Goal: Information Seeking & Learning: Find specific fact

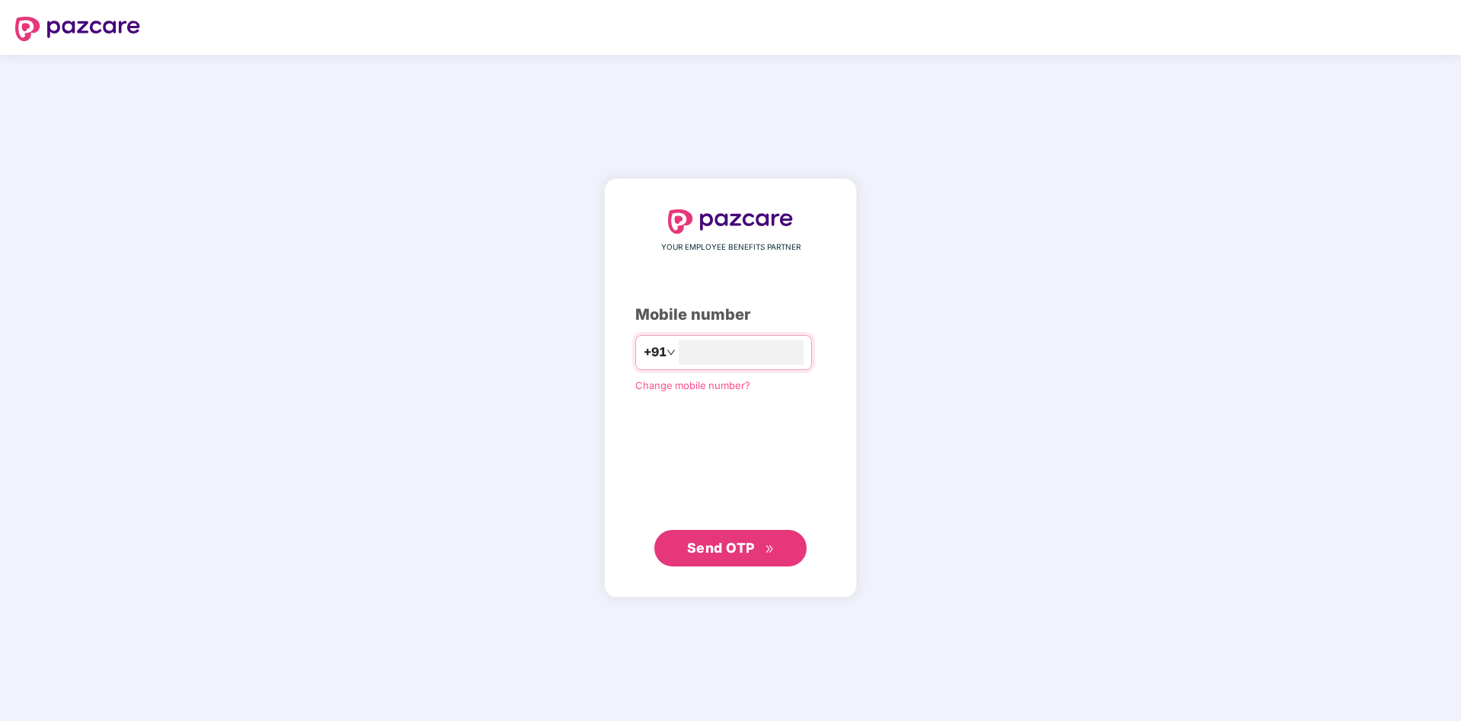
type input "**********"
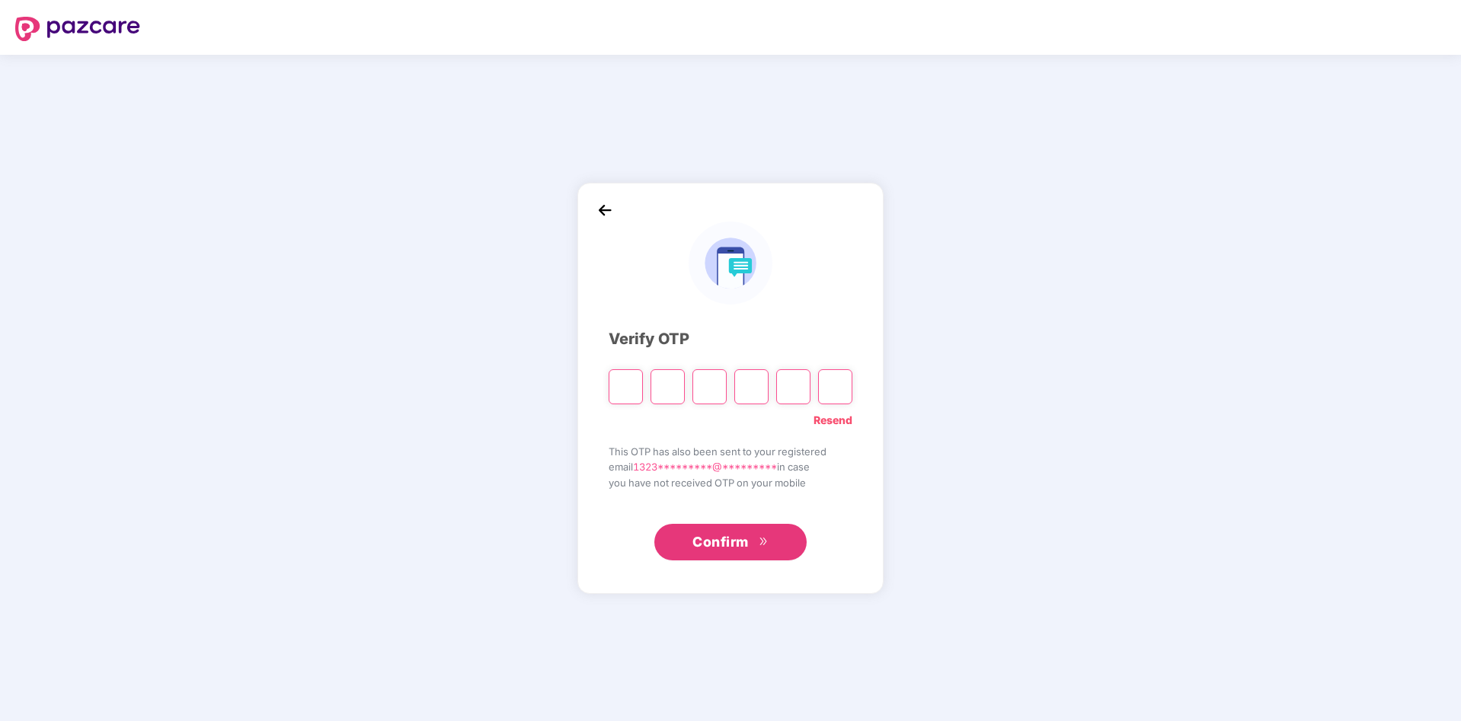
type input "*"
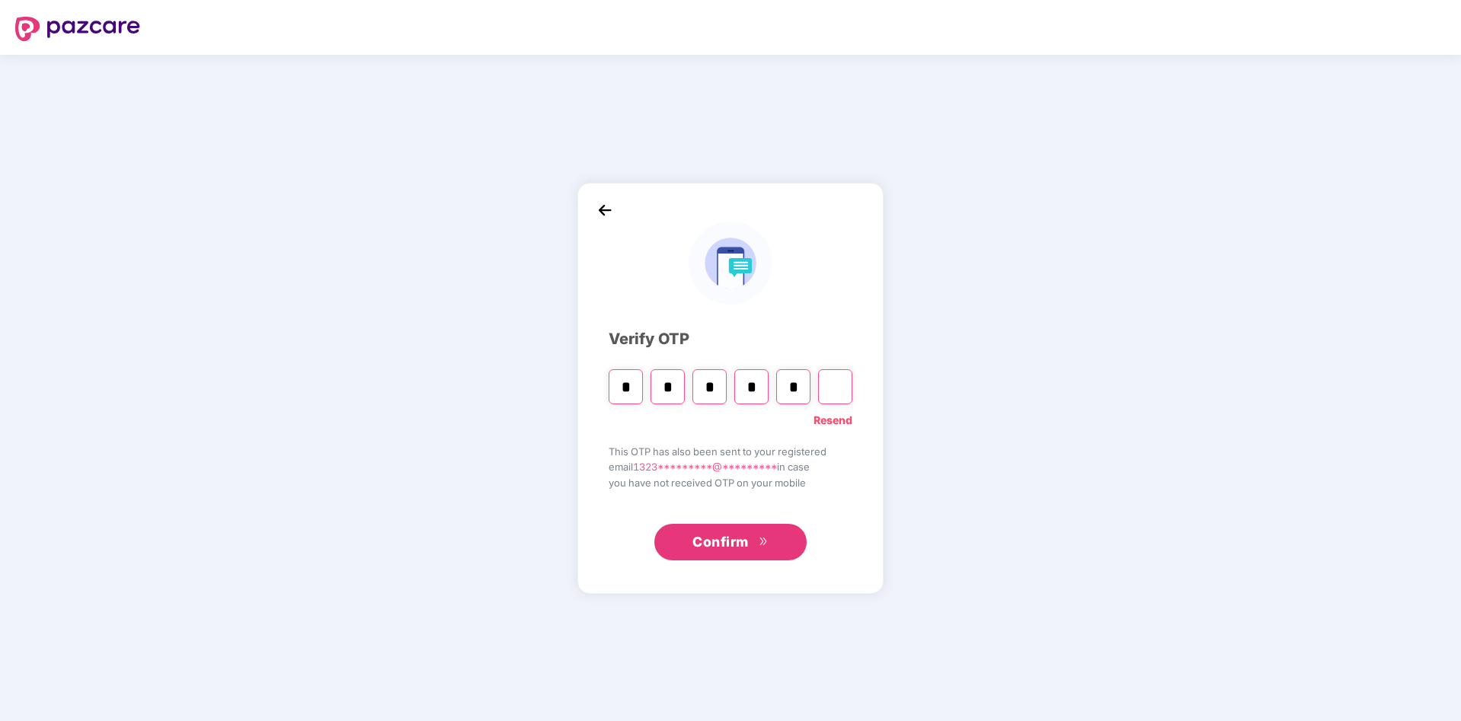
type input "*"
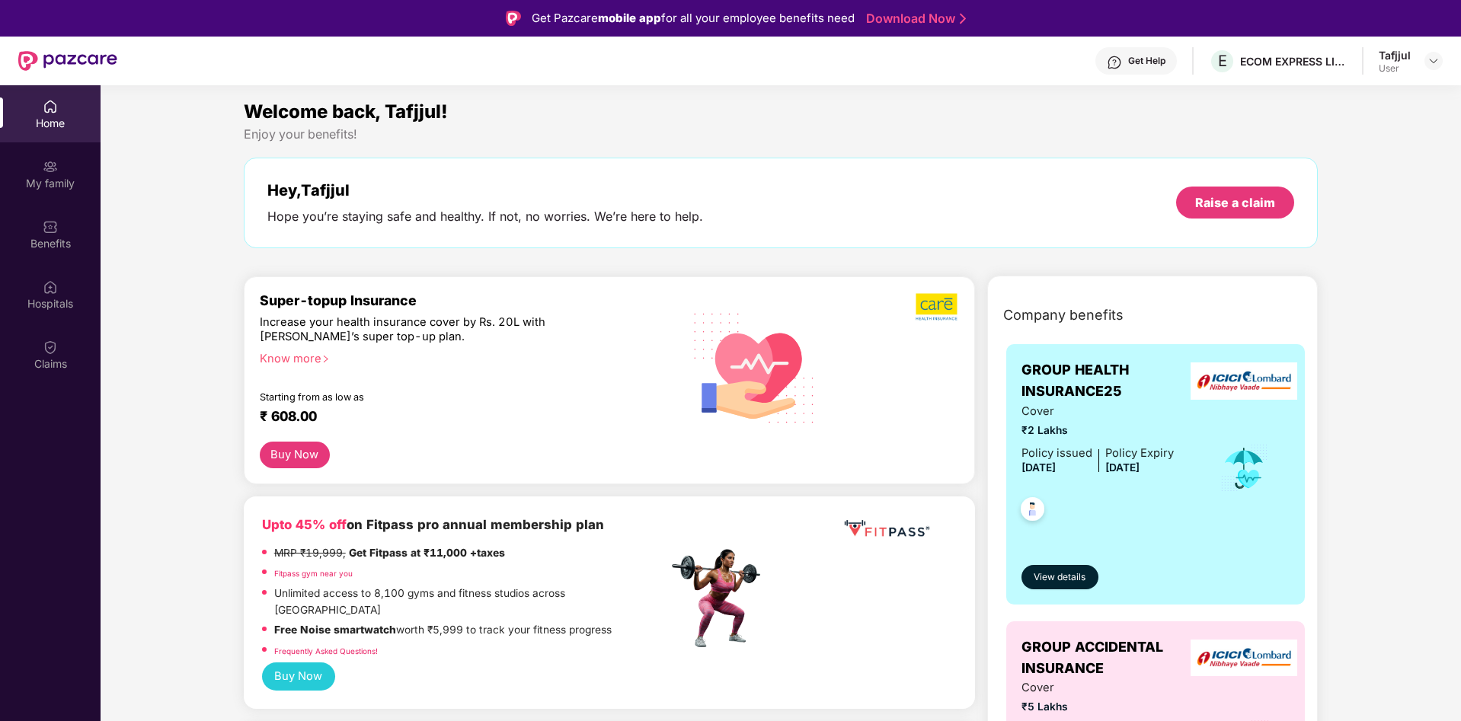
click at [46, 116] on div "Home" at bounding box center [50, 123] width 101 height 15
click at [45, 177] on div "My family" at bounding box center [50, 183] width 101 height 15
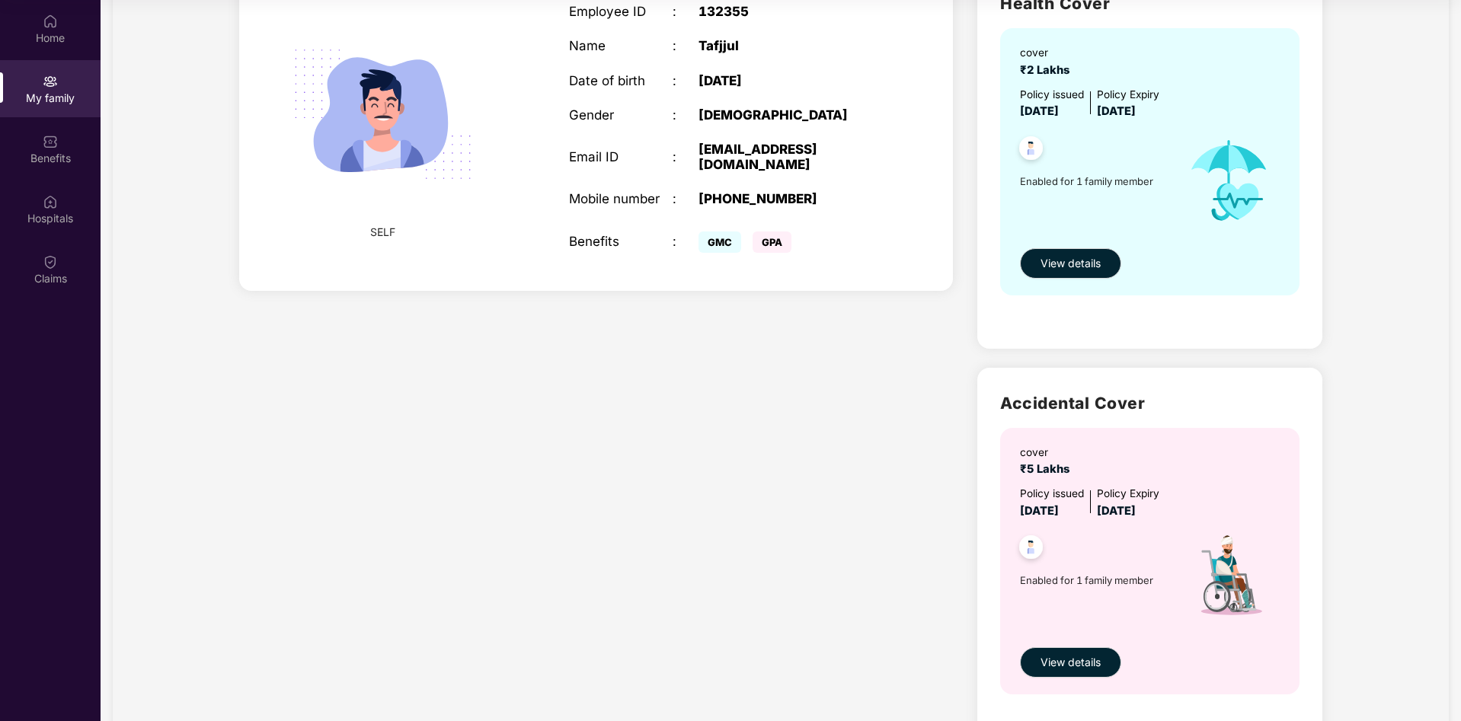
scroll to position [75, 0]
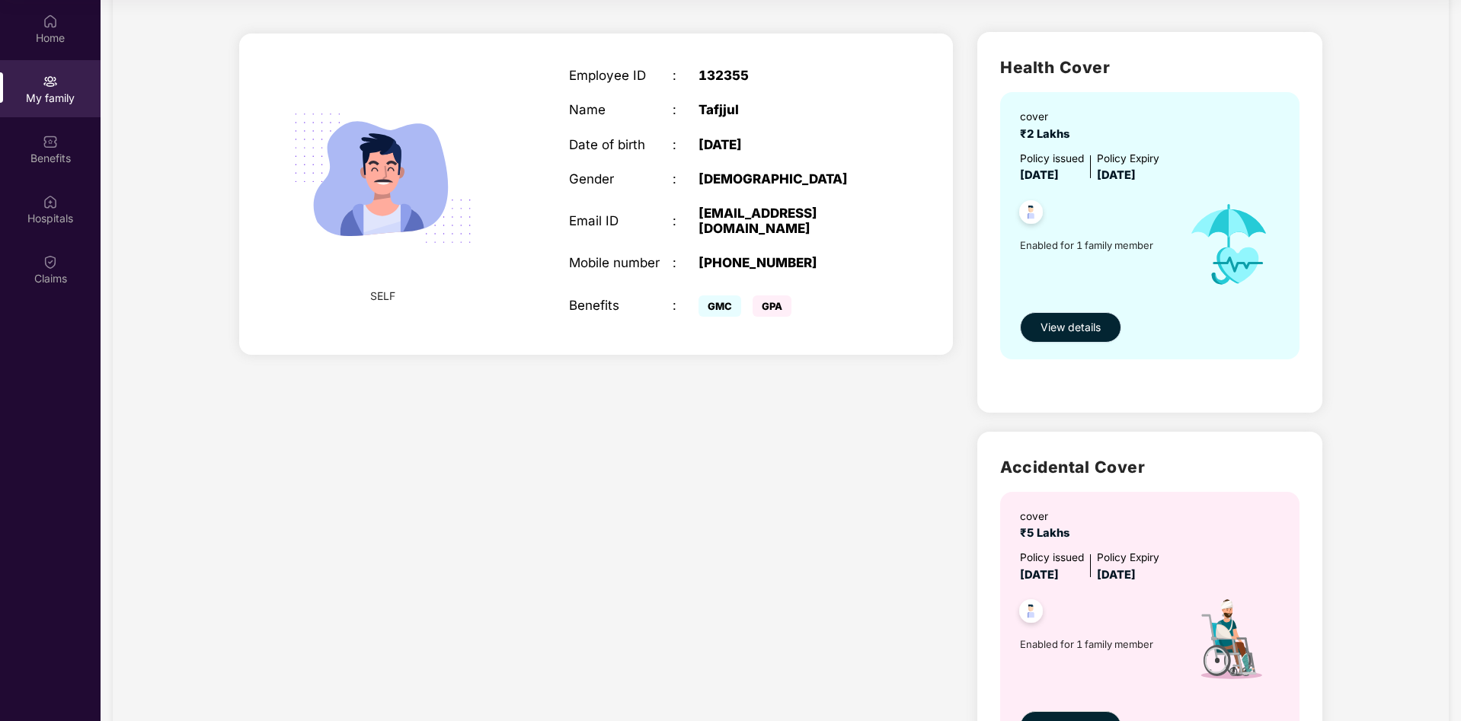
click at [1076, 321] on span "View details" at bounding box center [1071, 327] width 60 height 17
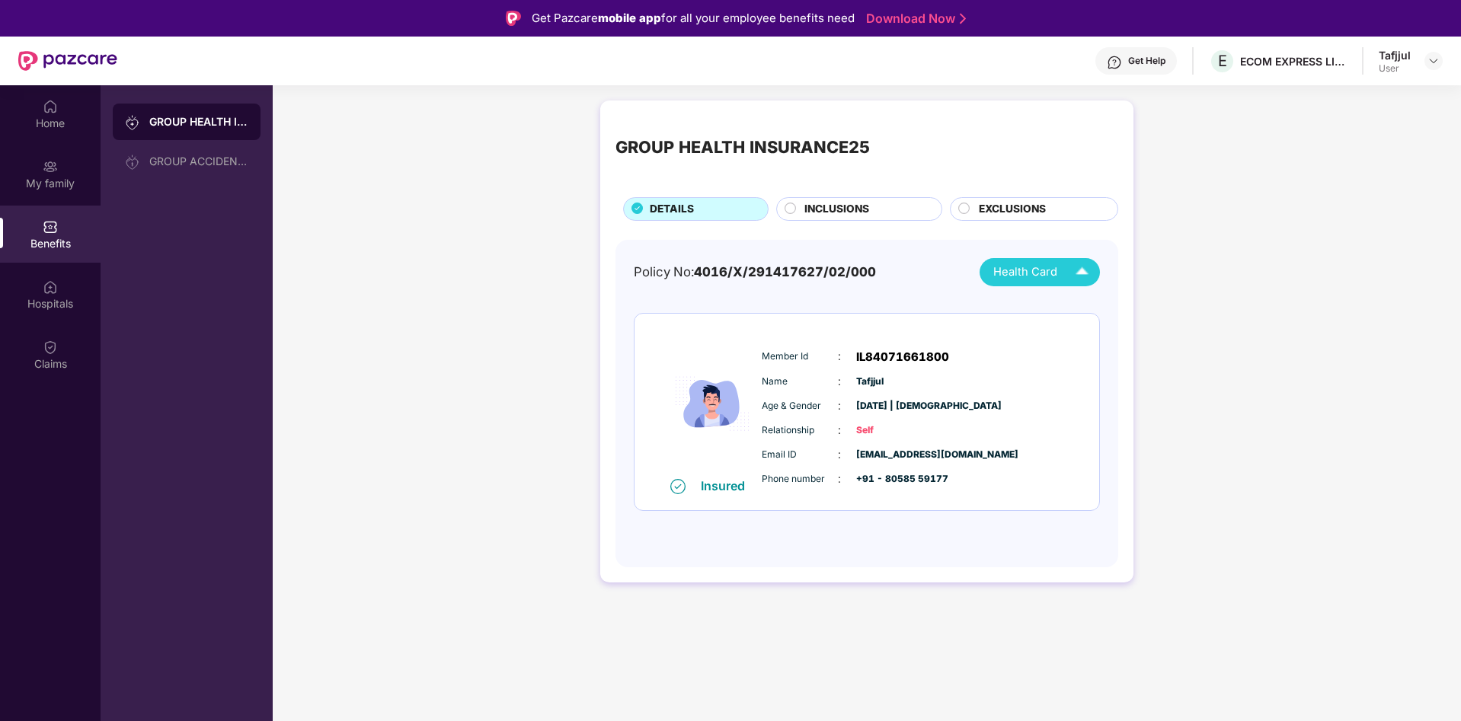
click at [1082, 277] on img at bounding box center [1082, 272] width 27 height 27
click at [1073, 305] on div "Tafjjul" at bounding box center [1040, 307] width 101 height 17
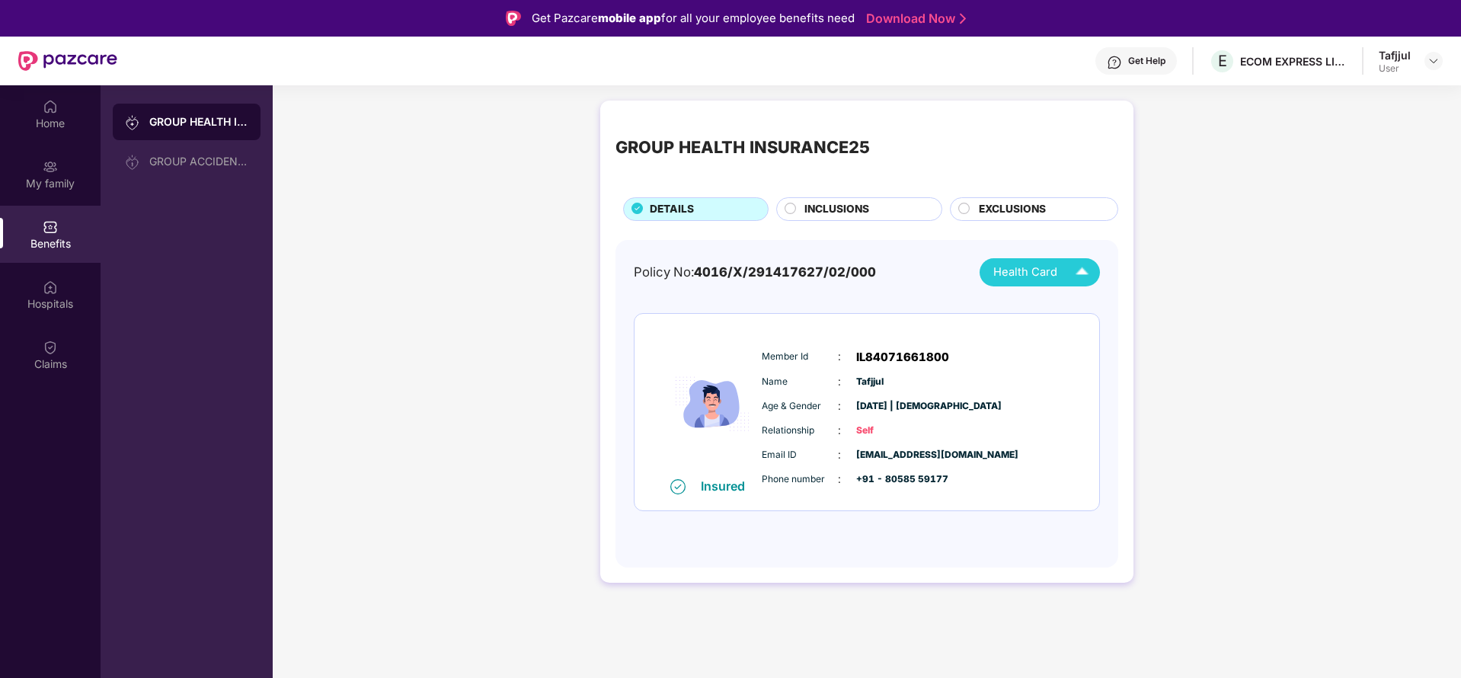
click at [798, 209] on div "INCLUSIONS" at bounding box center [865, 210] width 137 height 19
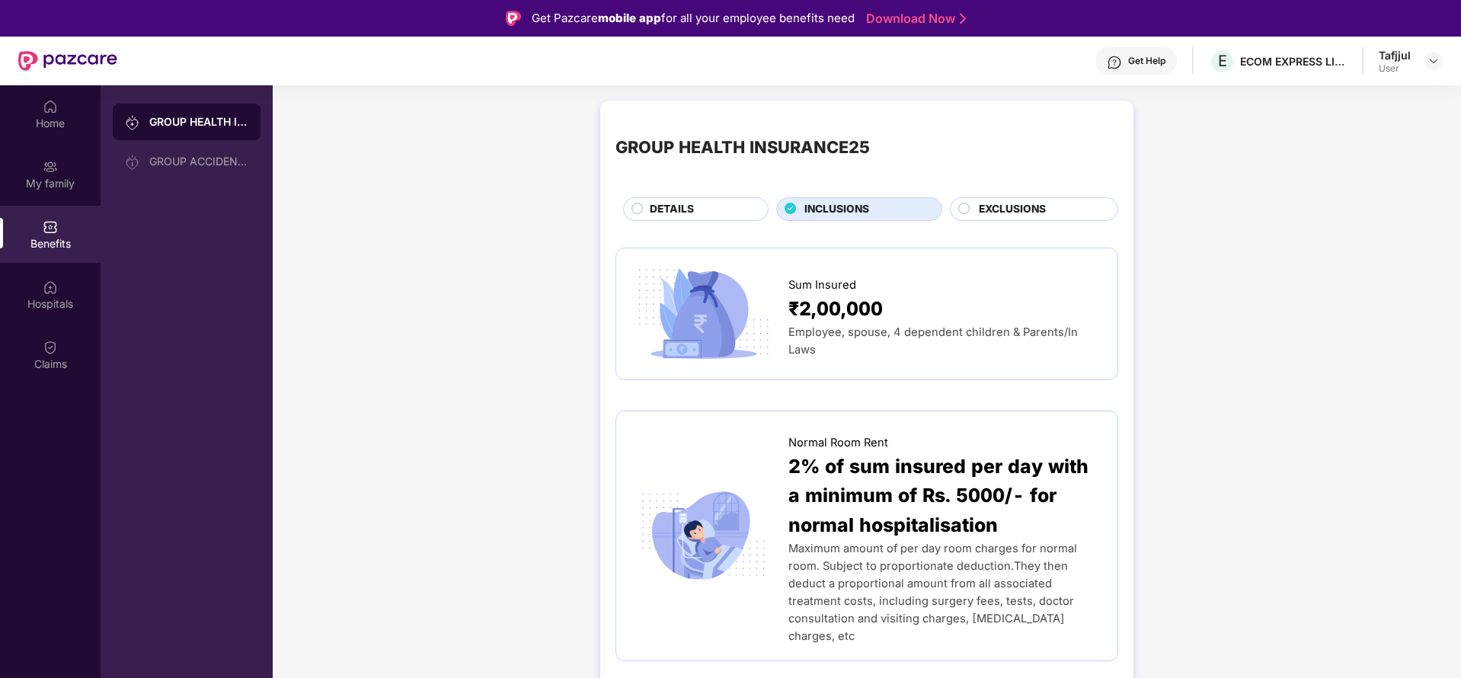
click at [961, 203] on circle at bounding box center [964, 208] width 11 height 11
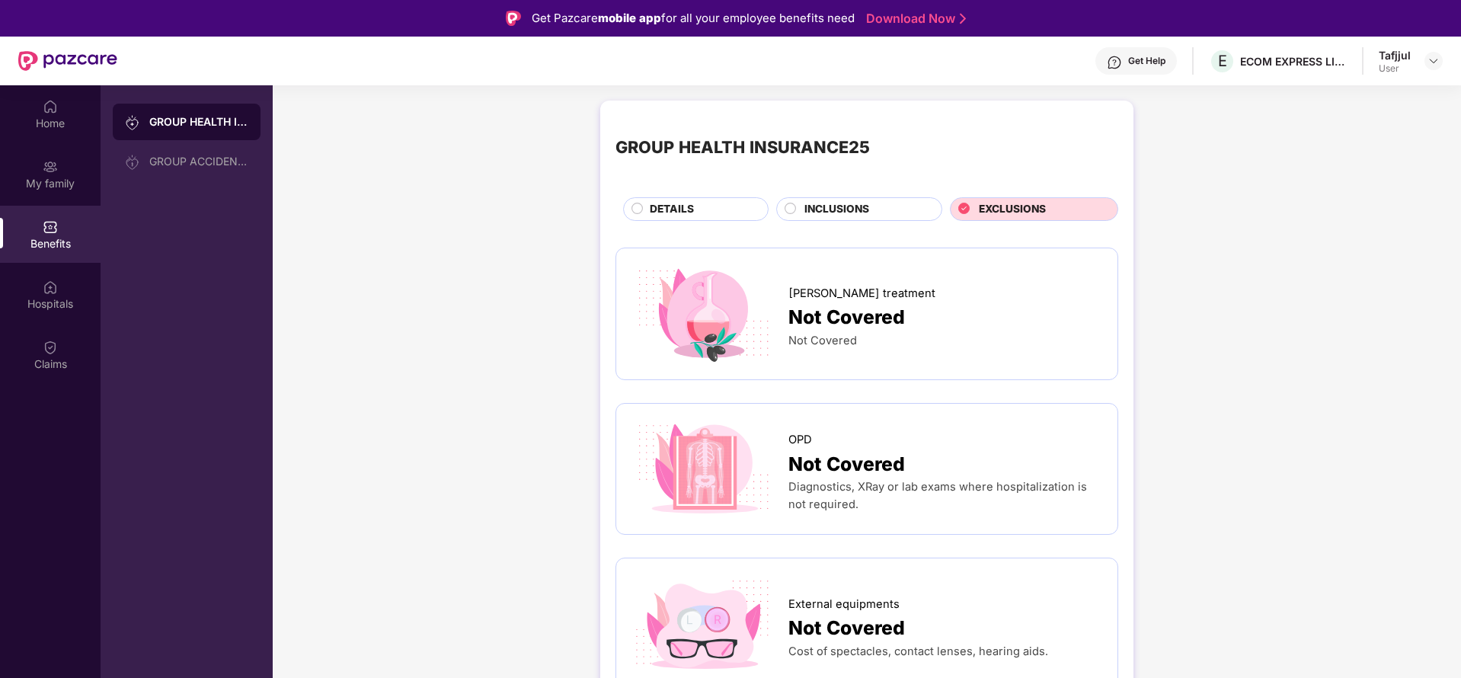
drag, startPoint x: 646, startPoint y: 208, endPoint x: 656, endPoint y: 209, distance: 10.0
click at [645, 209] on div "DETAILS" at bounding box center [701, 210] width 118 height 19
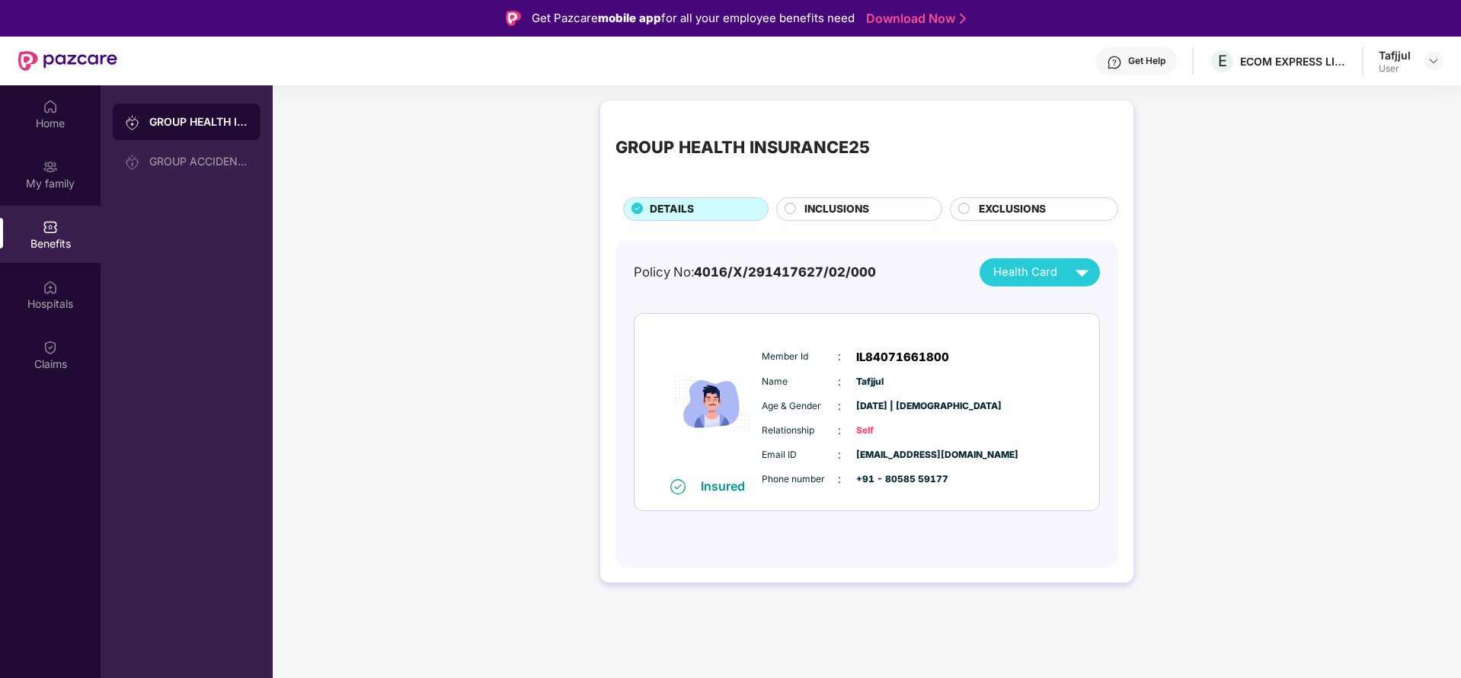
click at [44, 240] on div "Benefits" at bounding box center [50, 243] width 101 height 15
click at [53, 174] on div "My family" at bounding box center [50, 173] width 101 height 57
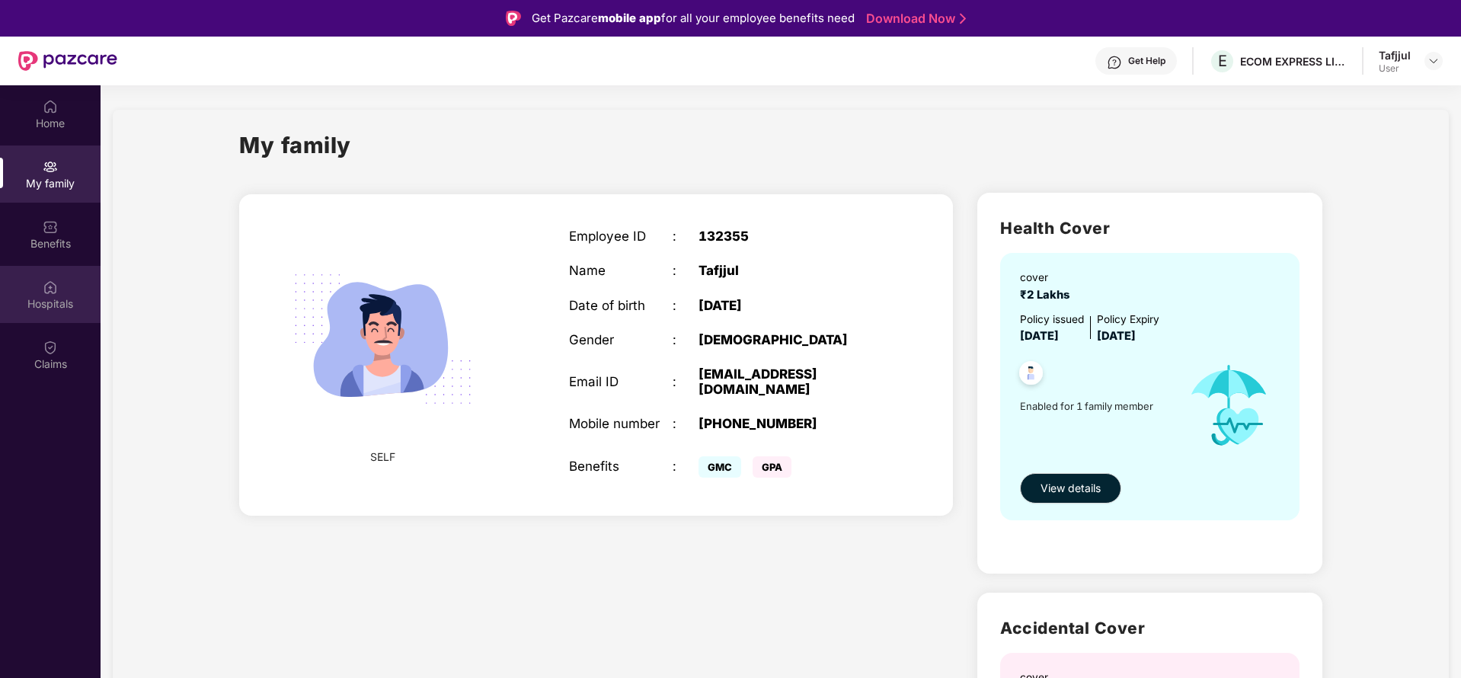
click at [60, 296] on div "Hospitals" at bounding box center [50, 303] width 101 height 15
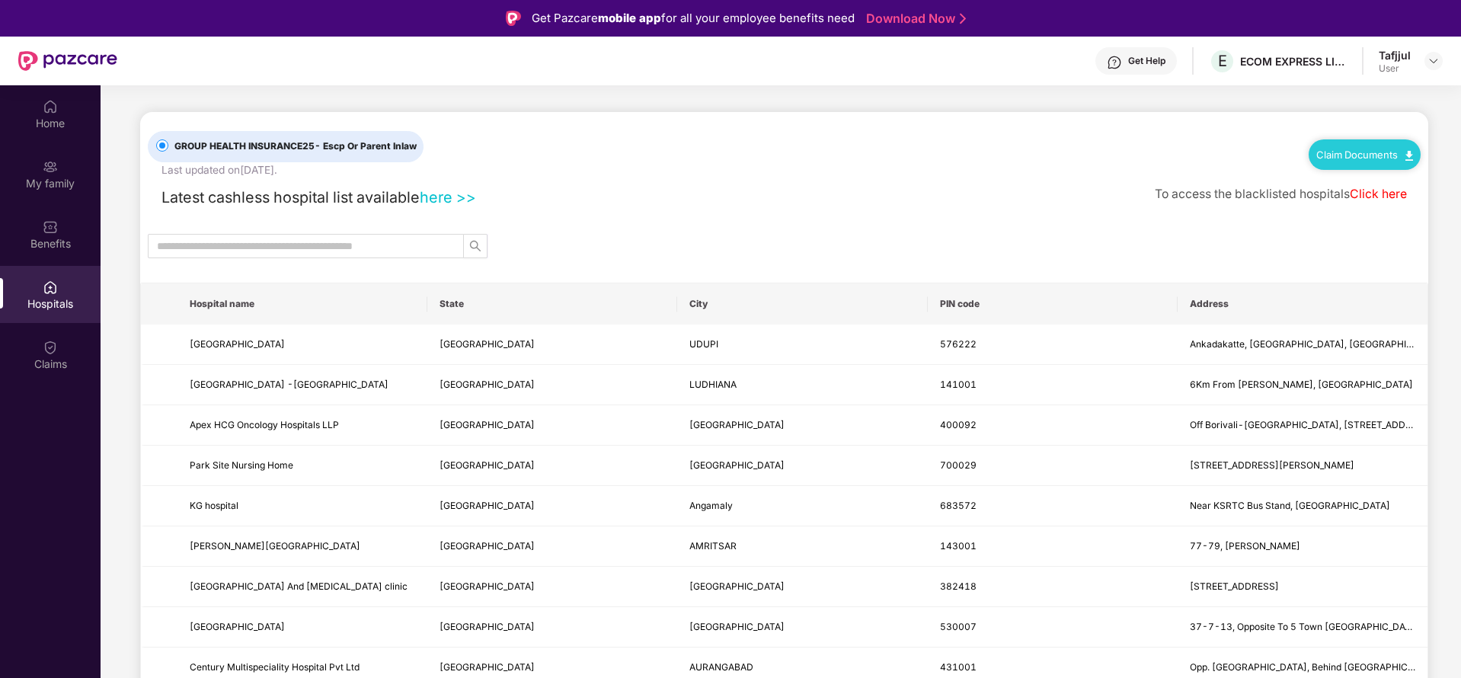
click at [459, 200] on link "here >>" at bounding box center [448, 197] width 56 height 18
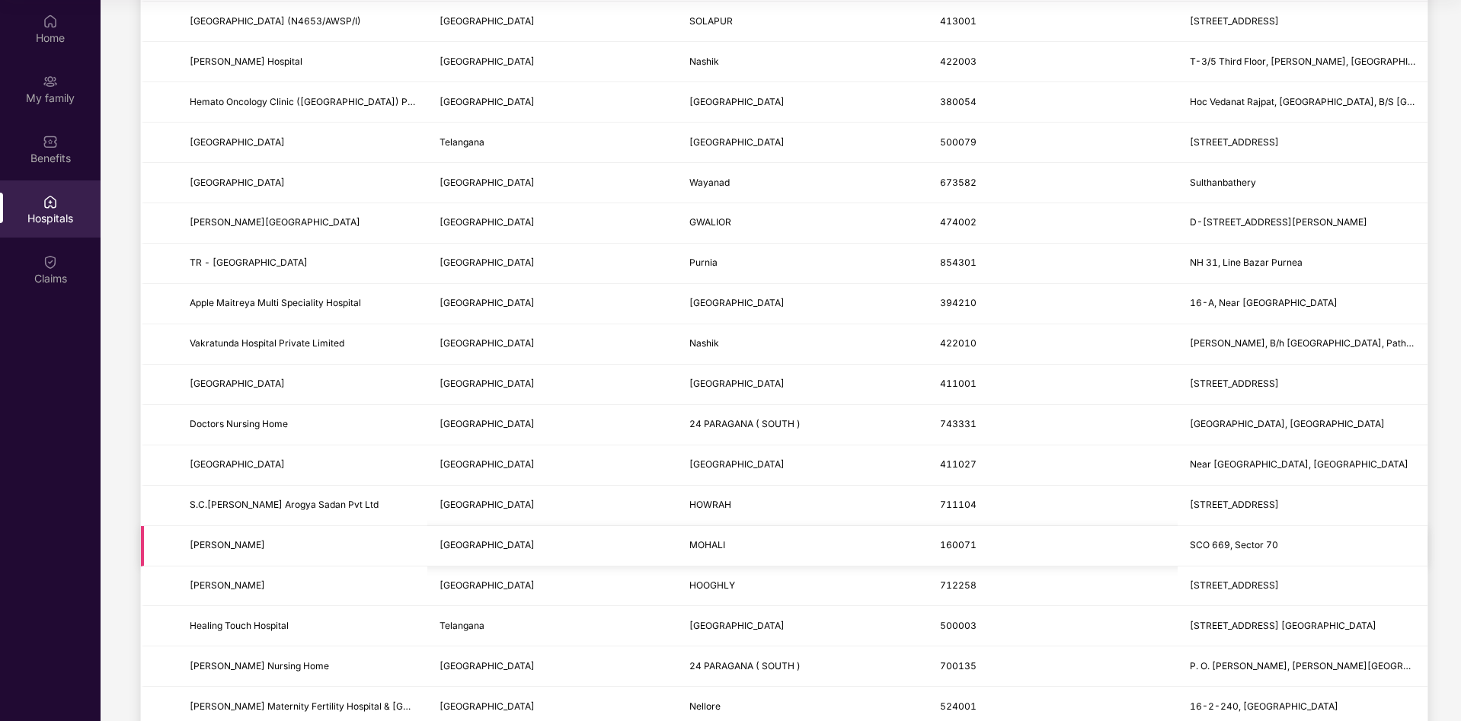
scroll to position [1479, 0]
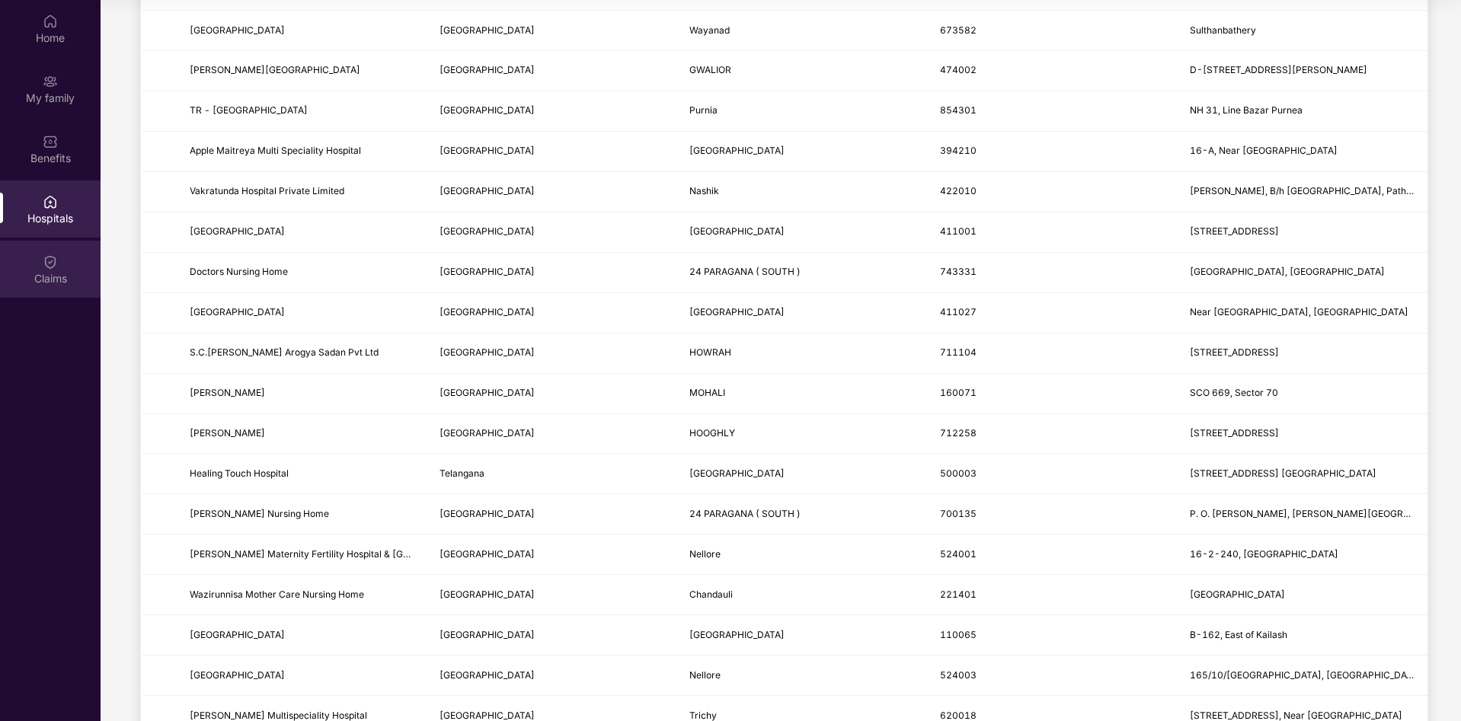
click at [40, 273] on div "Claims" at bounding box center [50, 278] width 101 height 15
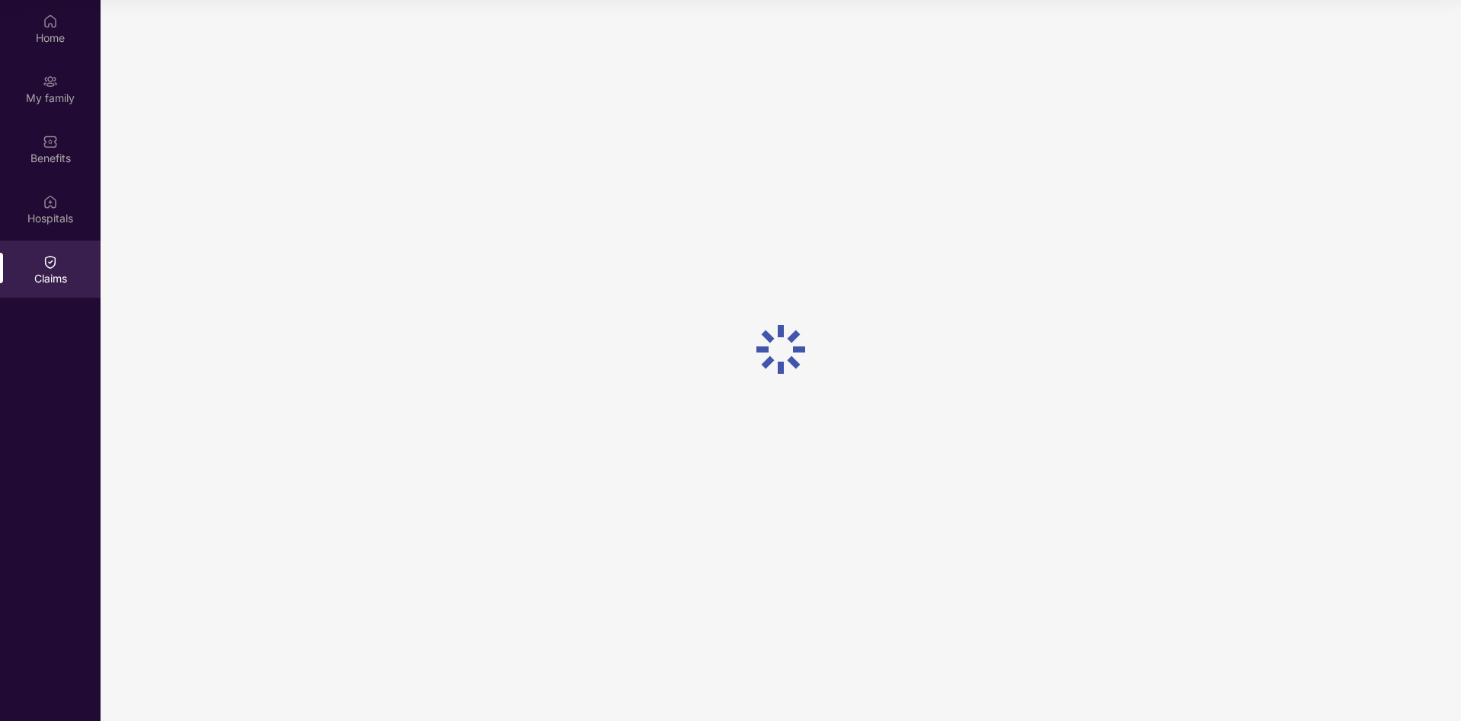
scroll to position [0, 0]
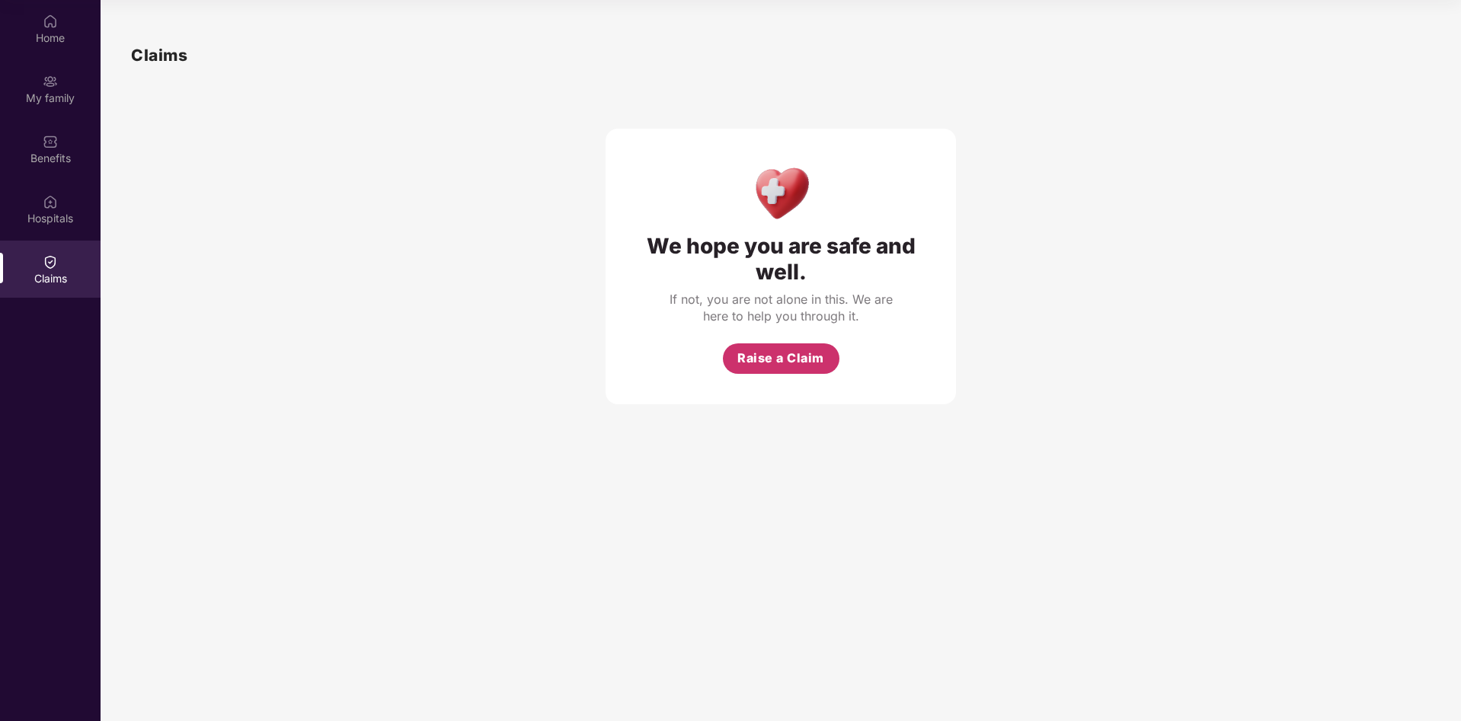
click at [791, 360] on span "Raise a Claim" at bounding box center [780, 358] width 87 height 19
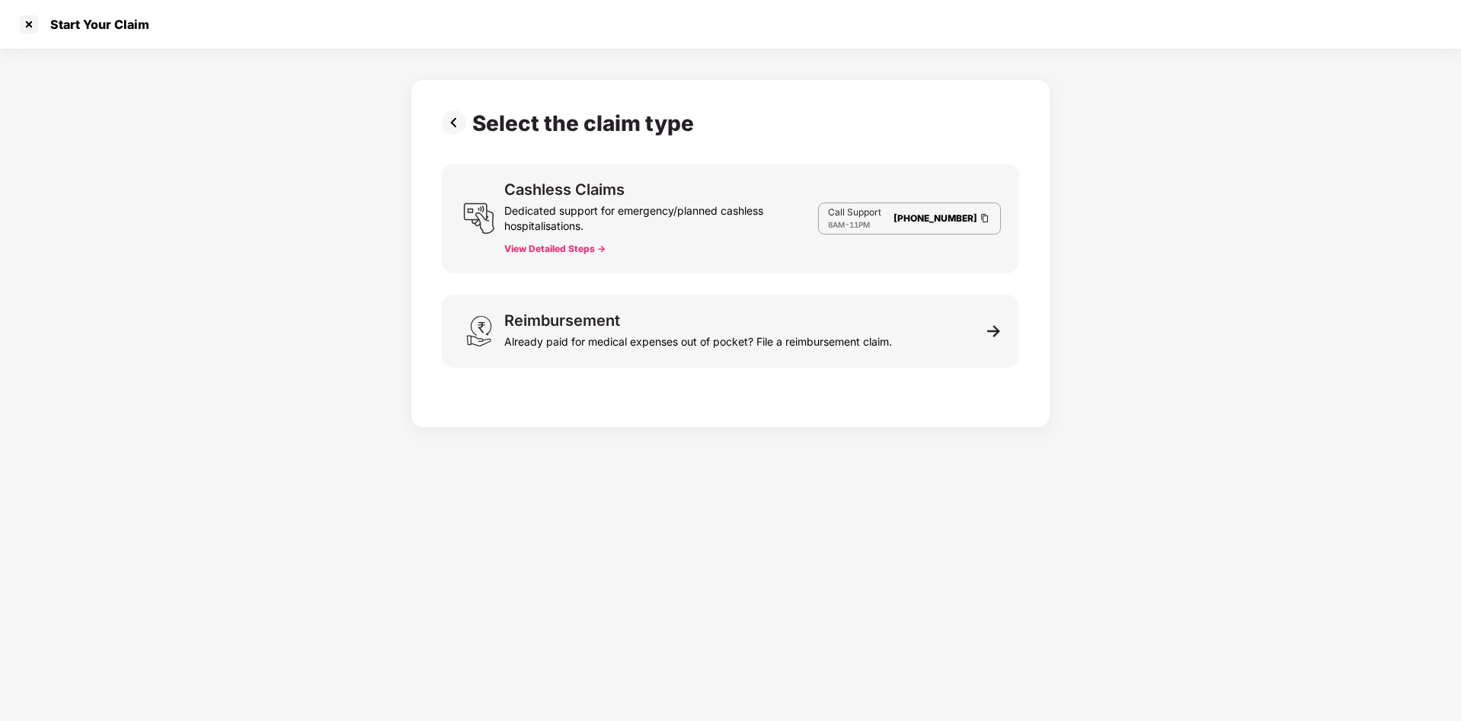
scroll to position [37, 0]
click at [574, 247] on button "View Detailed Steps ->" at bounding box center [554, 249] width 101 height 12
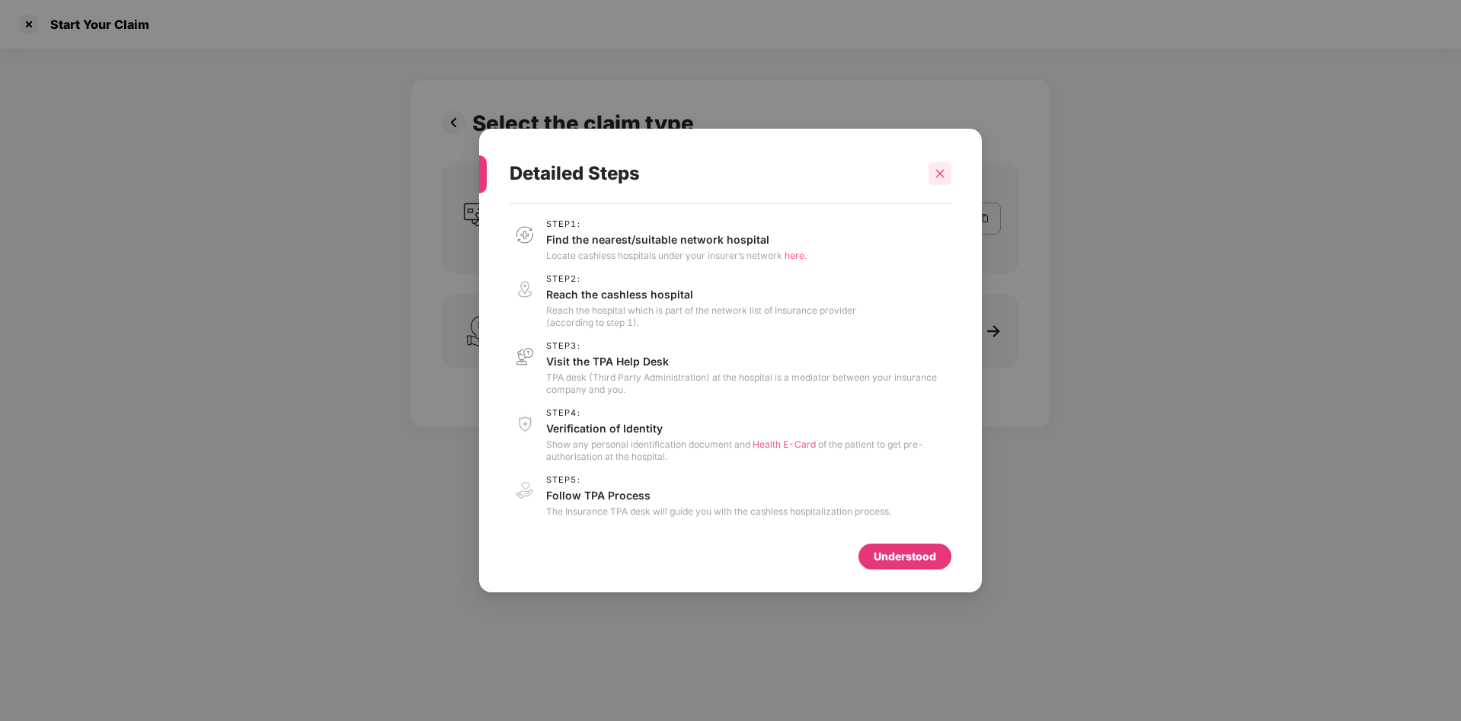
click at [933, 172] on div at bounding box center [940, 173] width 23 height 23
click at [942, 174] on icon "close" at bounding box center [940, 173] width 11 height 11
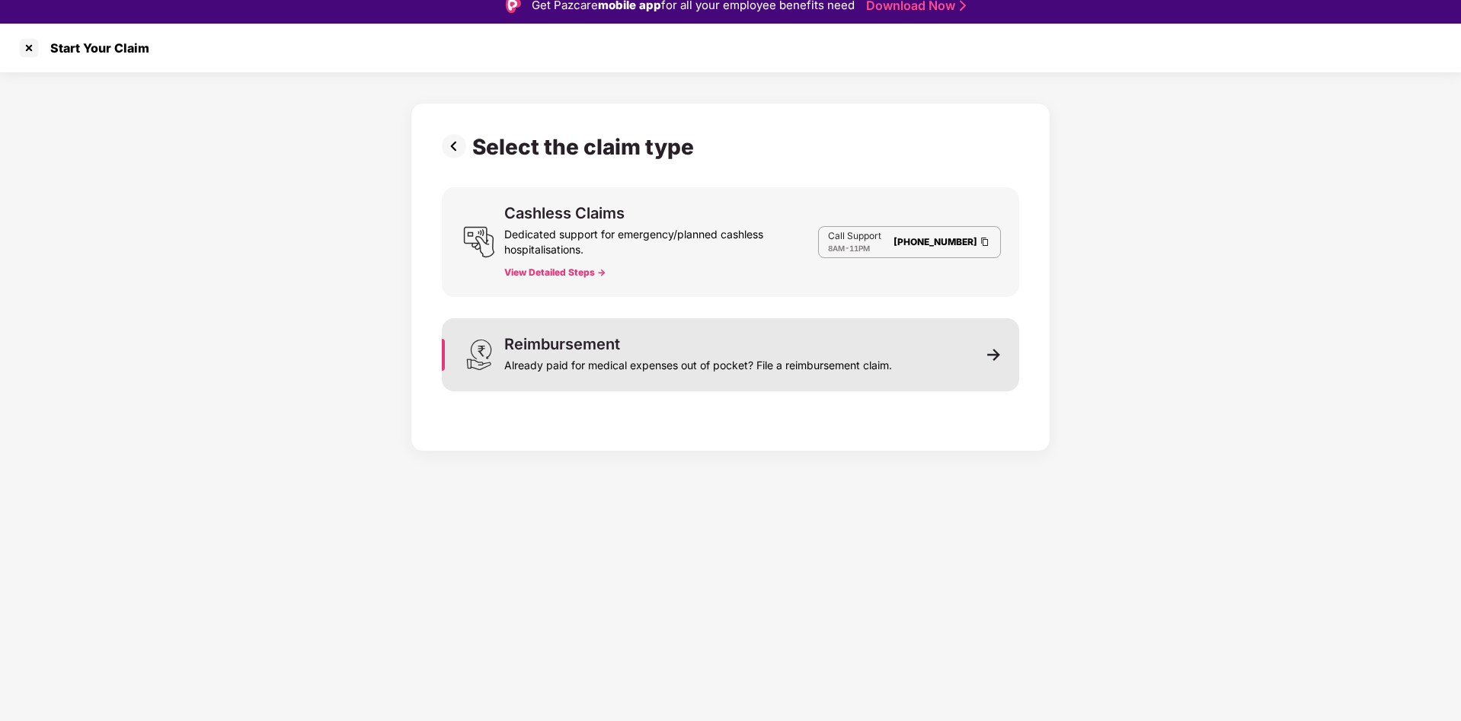
scroll to position [0, 0]
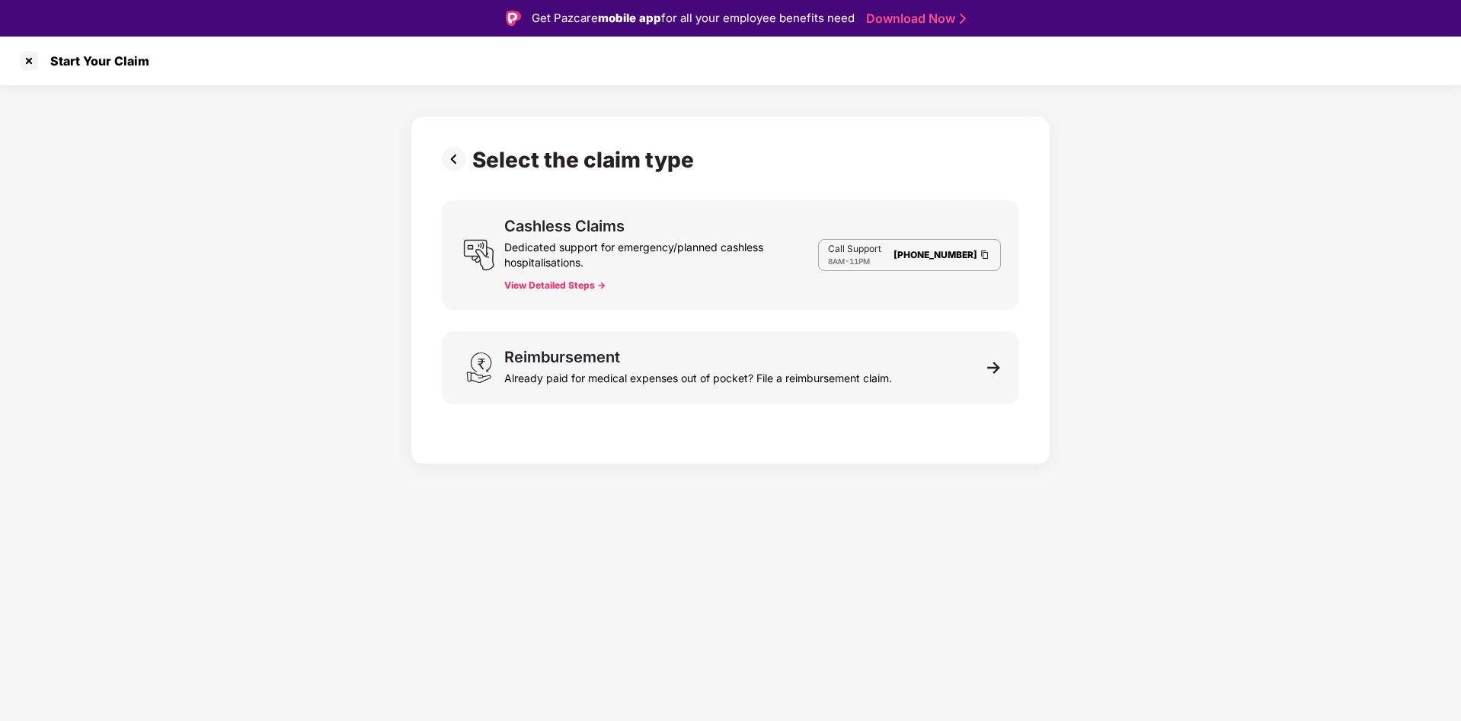
click at [504, 280] on button "View Detailed Steps ->" at bounding box center [554, 286] width 101 height 12
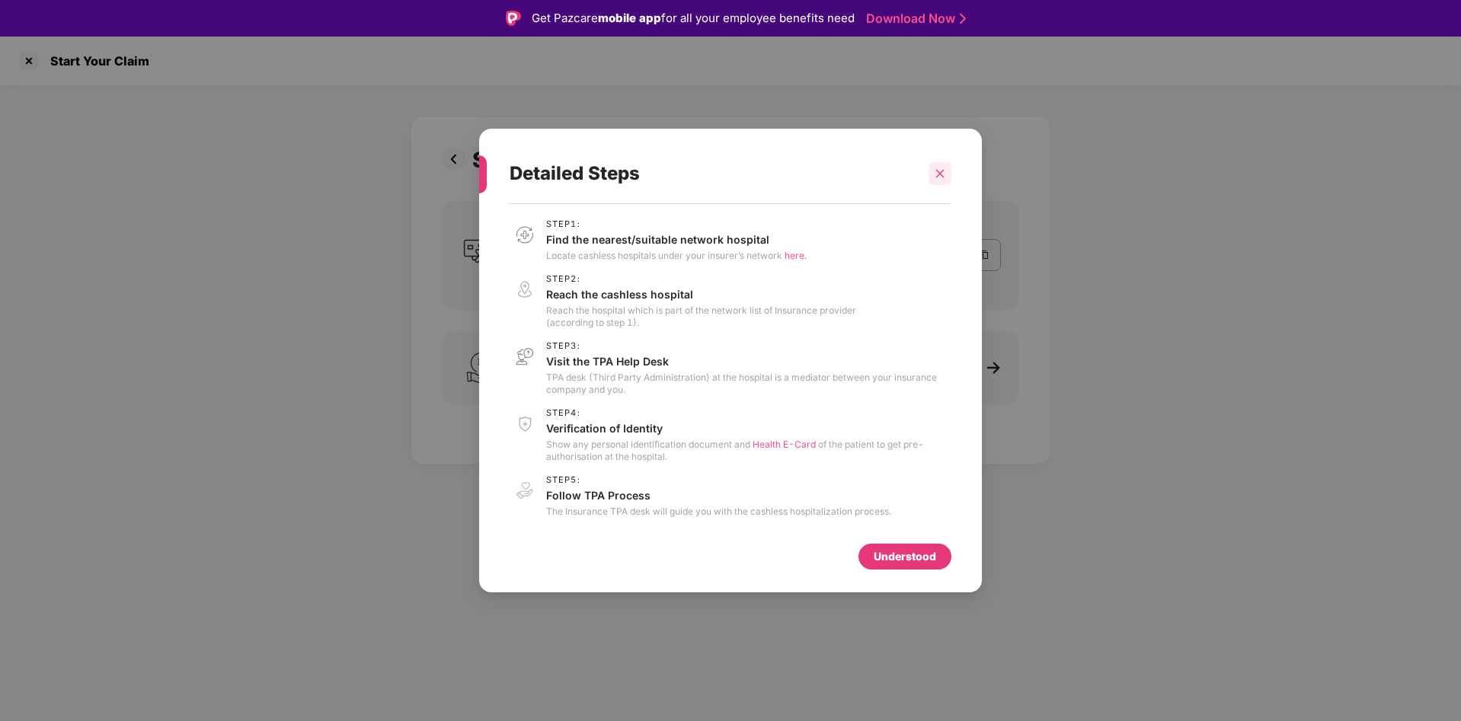
click at [939, 174] on icon "close" at bounding box center [940, 173] width 8 height 8
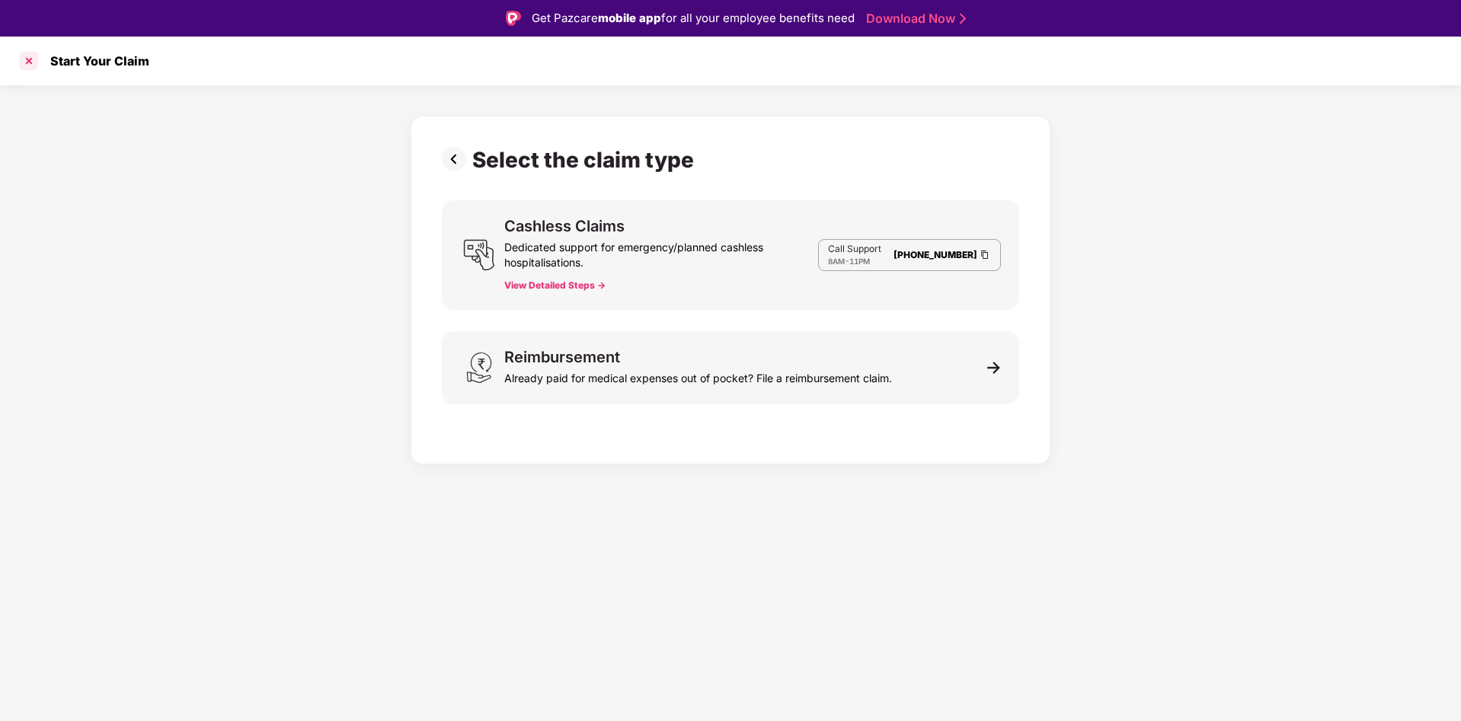
click at [22, 68] on div at bounding box center [29, 61] width 24 height 24
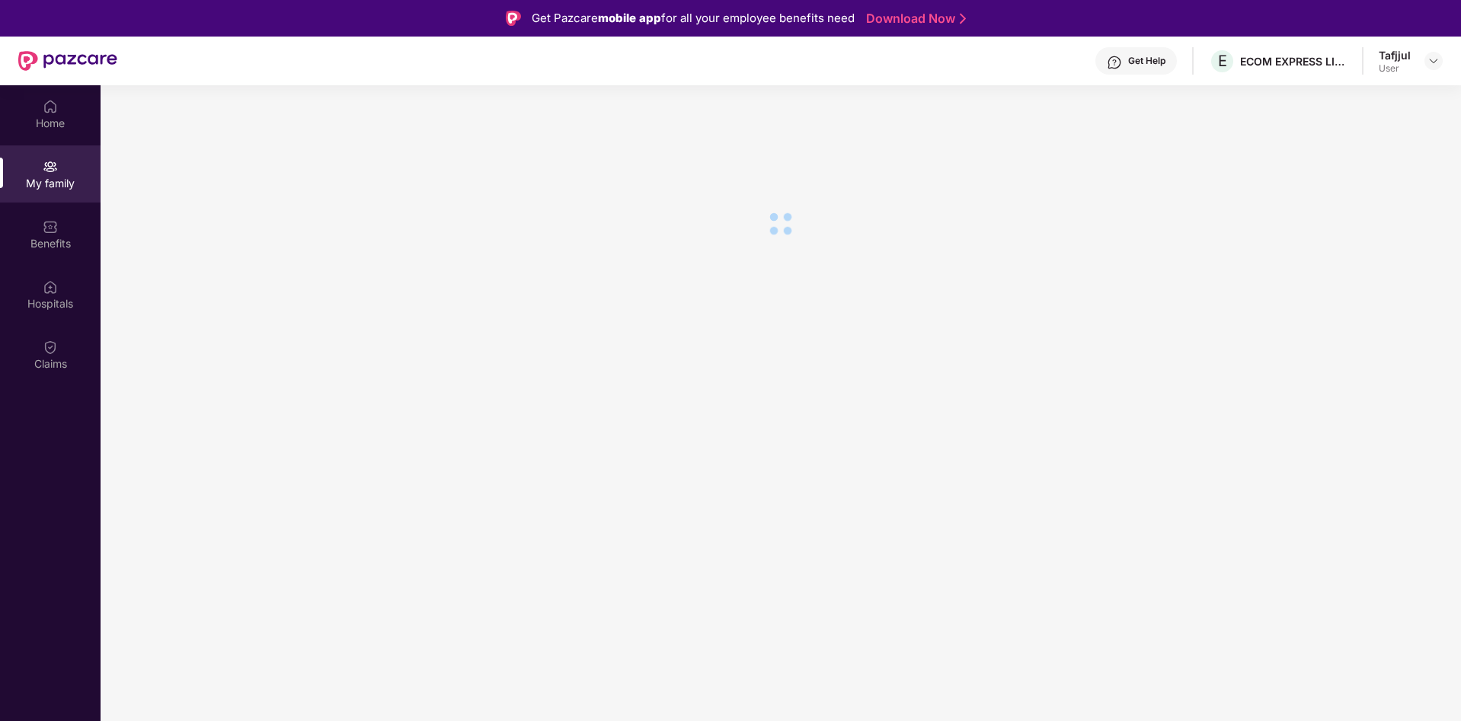
scroll to position [85, 0]
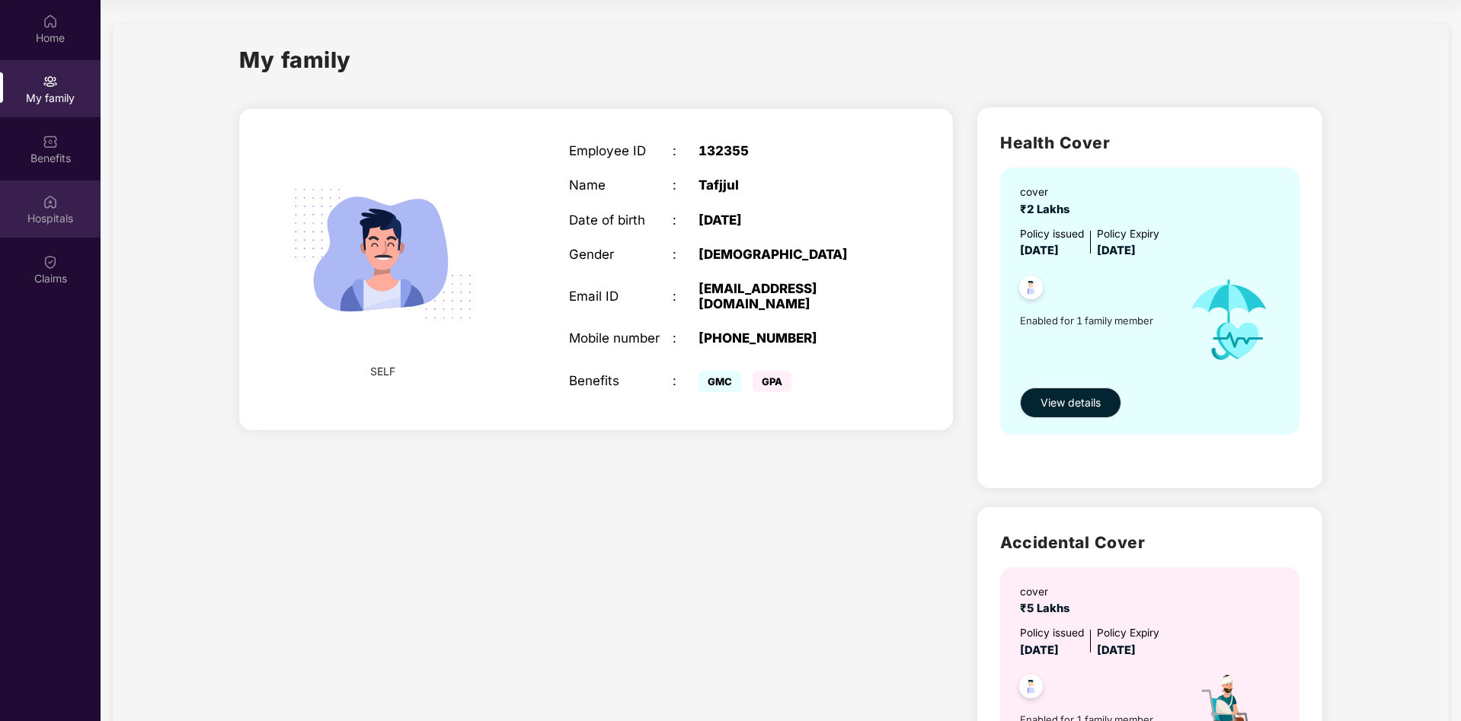
click at [51, 216] on div "Hospitals" at bounding box center [50, 218] width 101 height 15
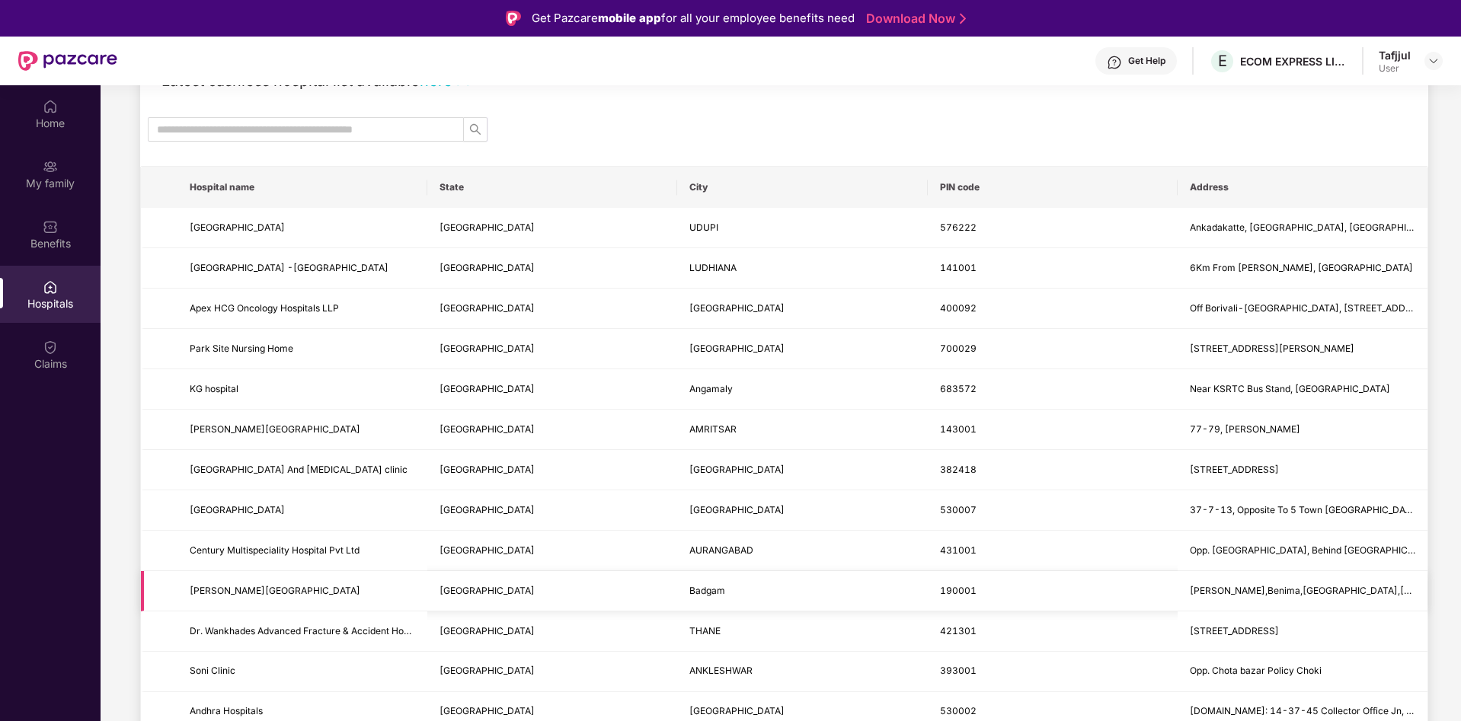
scroll to position [0, 0]
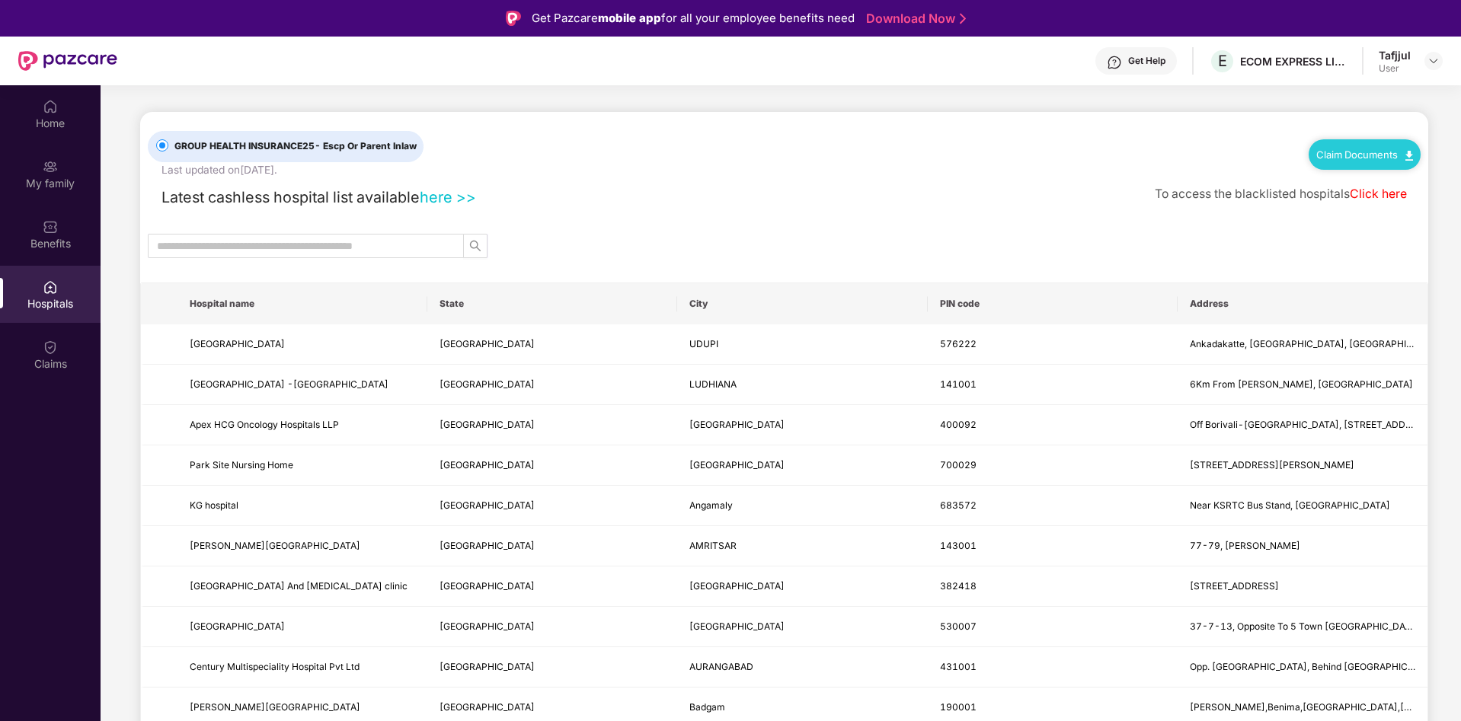
click at [470, 196] on link "here >>" at bounding box center [448, 197] width 56 height 18
click at [1373, 196] on link "Click here" at bounding box center [1378, 194] width 57 height 14
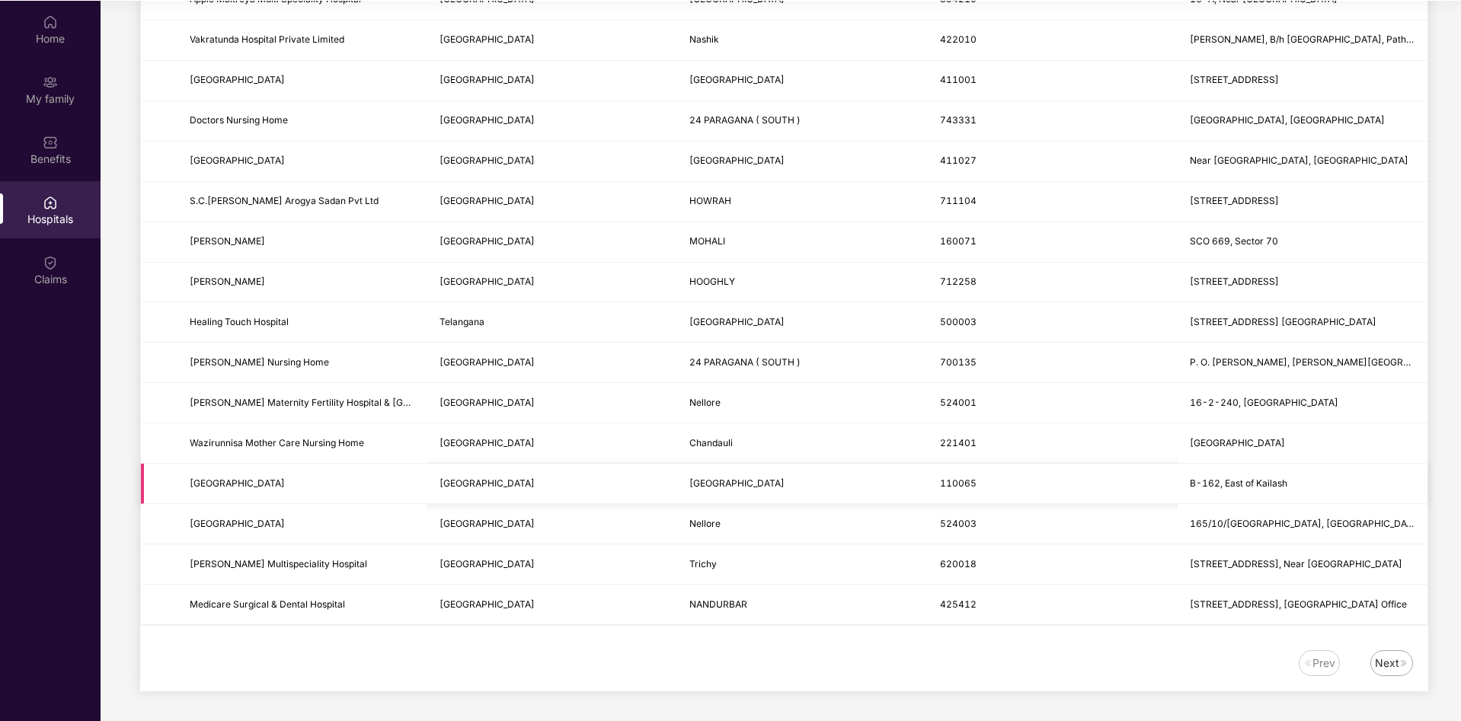
scroll to position [85, 0]
click at [1386, 668] on div "Next" at bounding box center [1387, 662] width 24 height 17
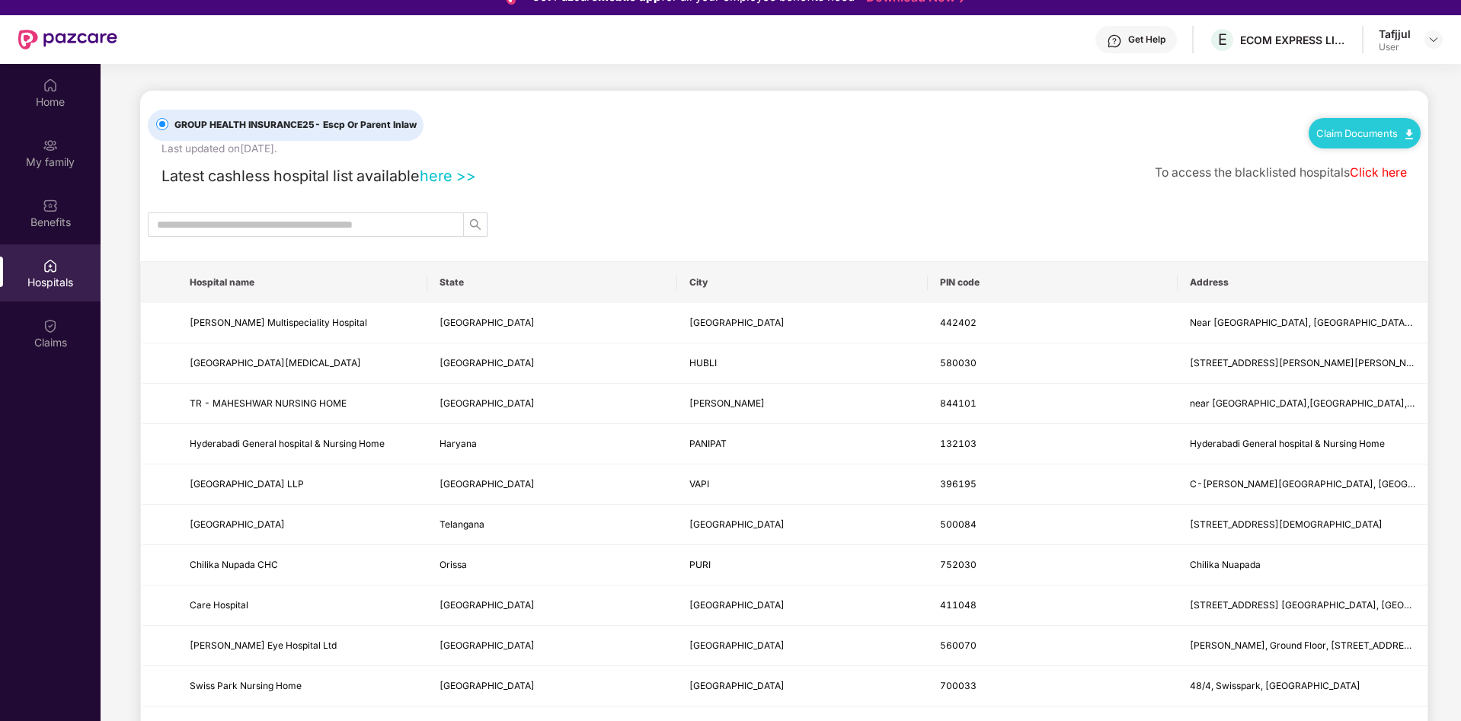
scroll to position [9, 0]
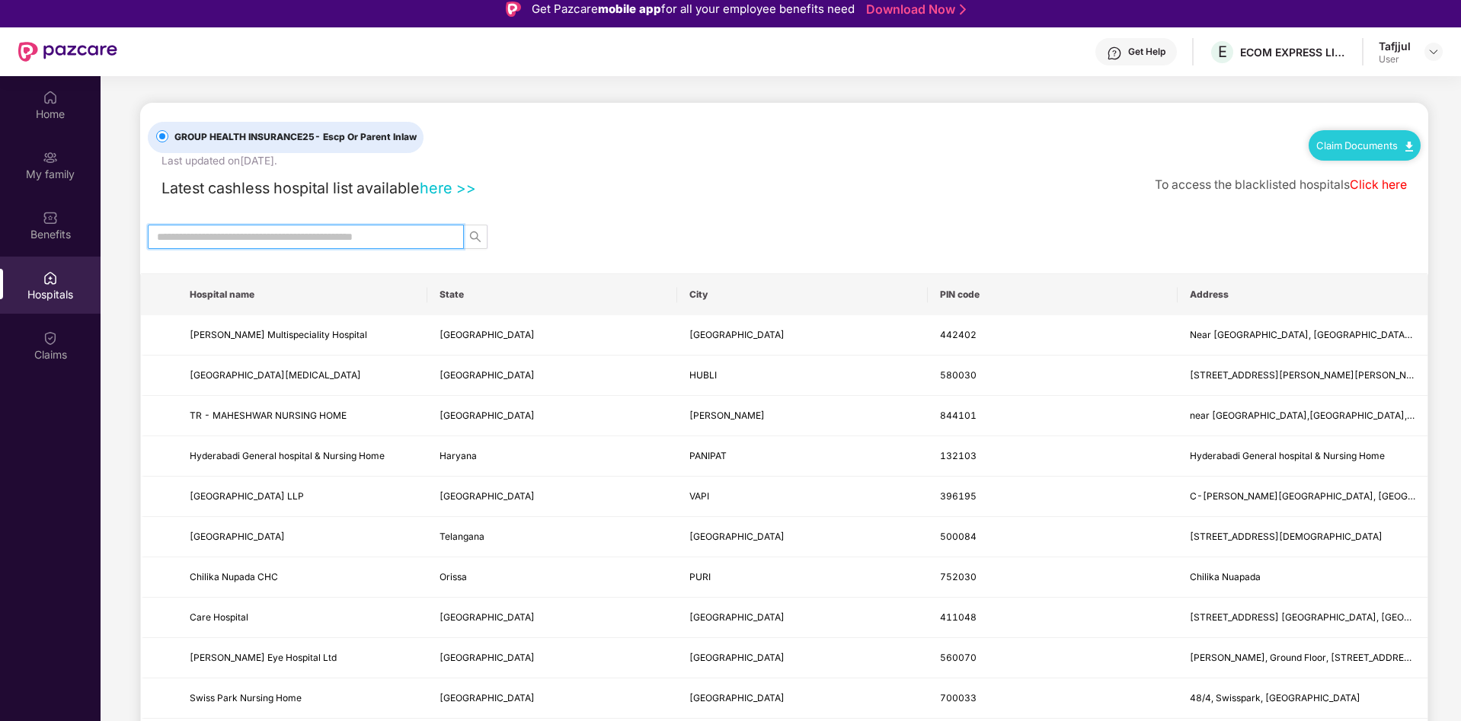
click at [332, 240] on input "text" at bounding box center [300, 237] width 286 height 17
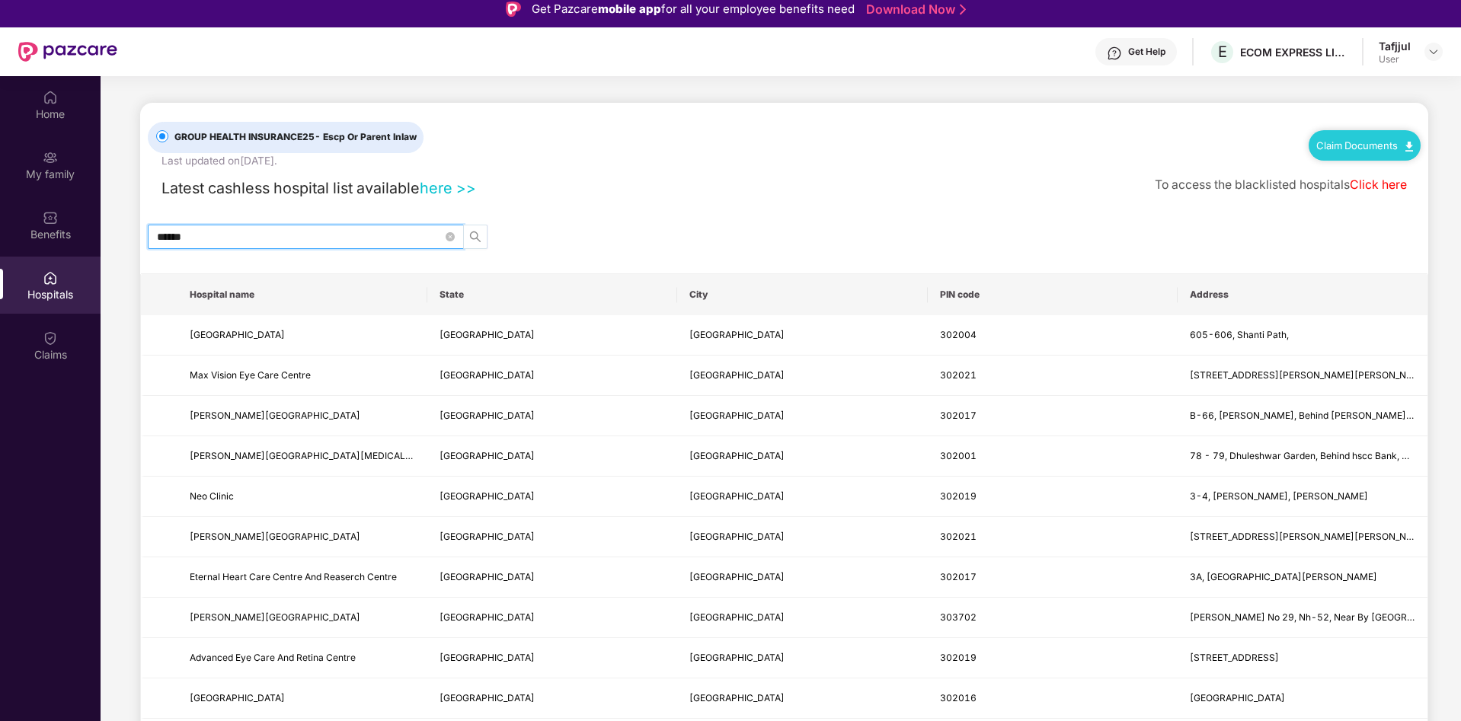
click at [473, 235] on icon "search" at bounding box center [475, 237] width 12 height 12
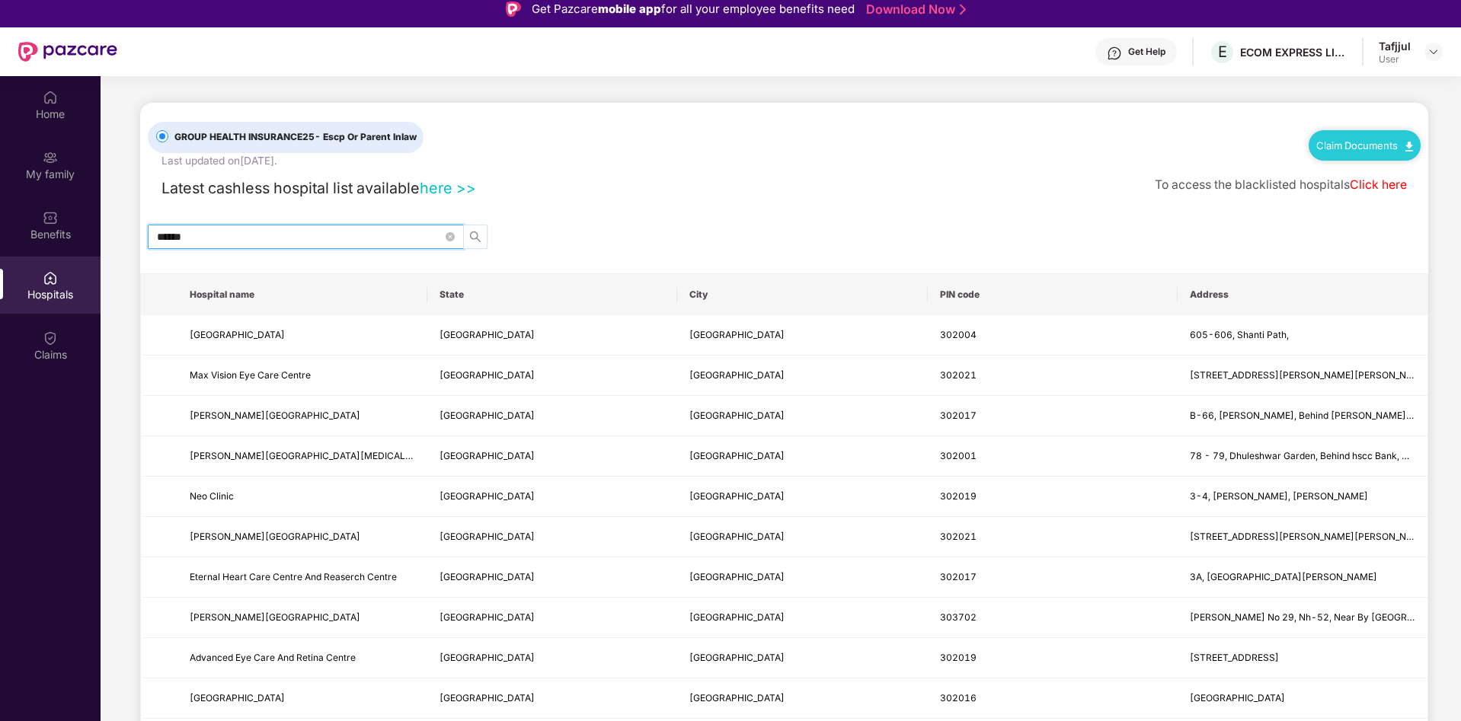
click at [473, 235] on icon "search" at bounding box center [475, 237] width 12 height 12
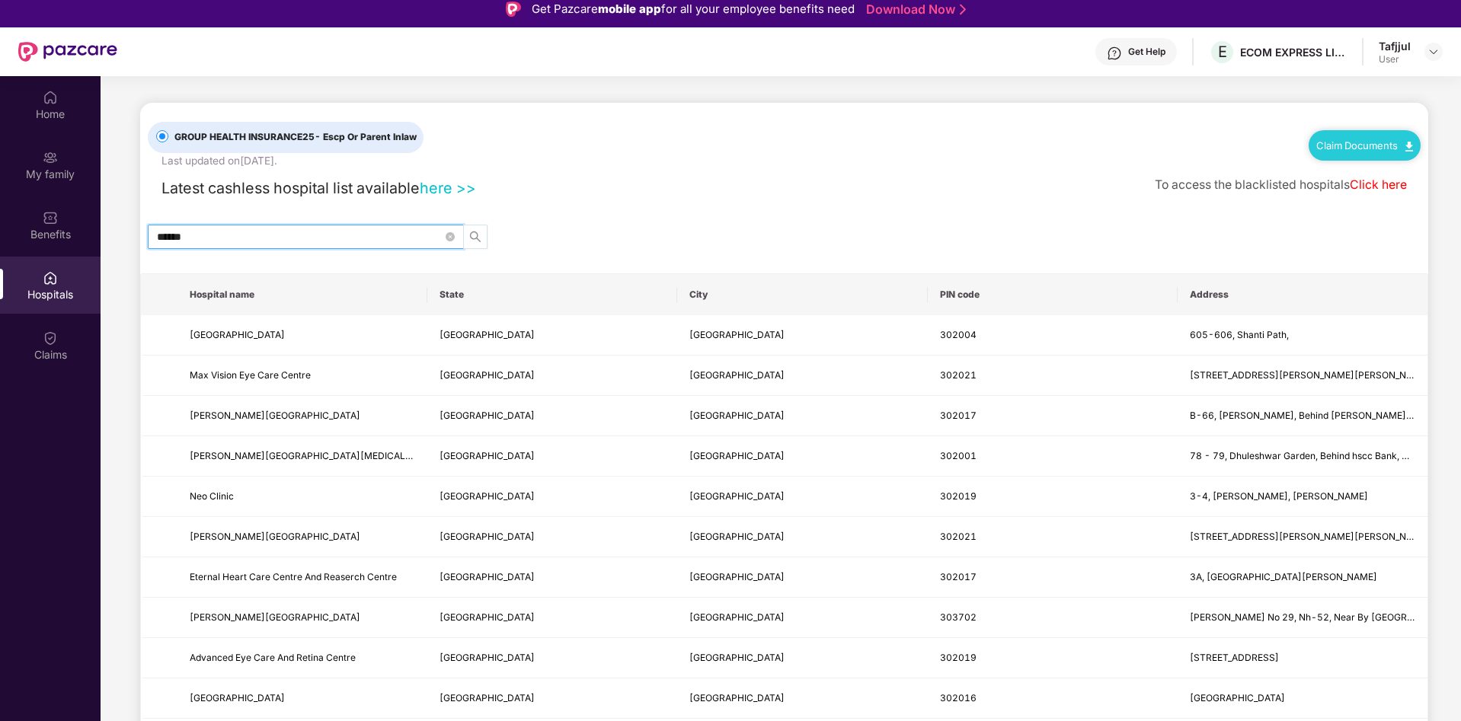
click at [473, 235] on icon "search" at bounding box center [475, 237] width 12 height 12
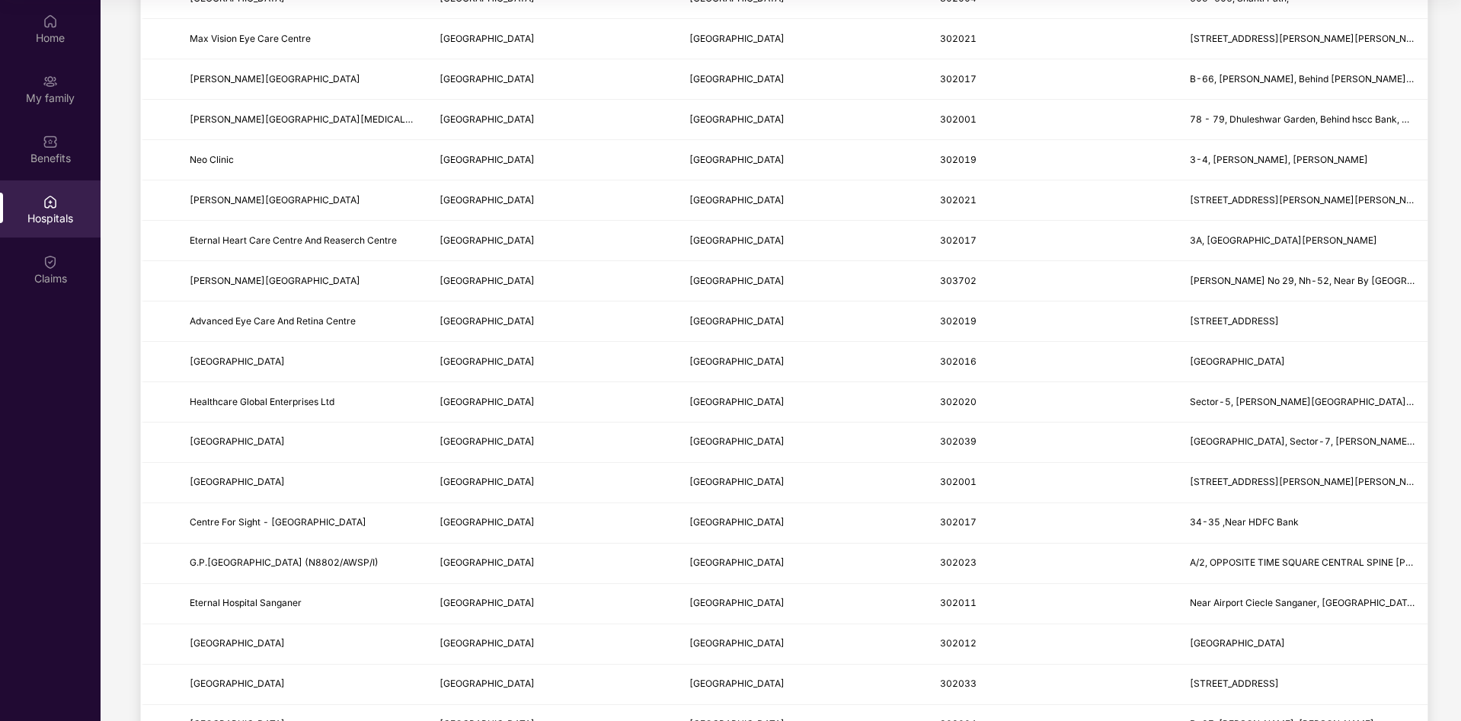
scroll to position [0, 0]
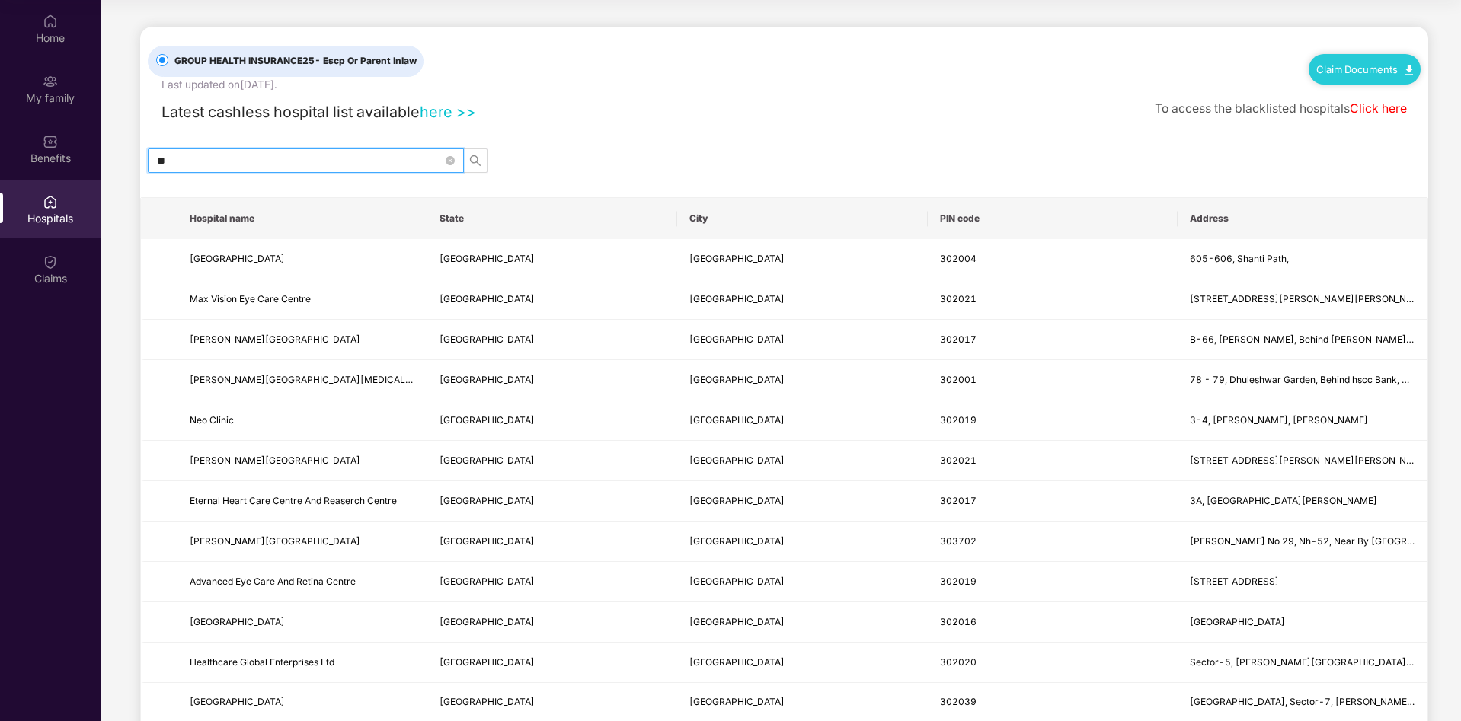
type input "*"
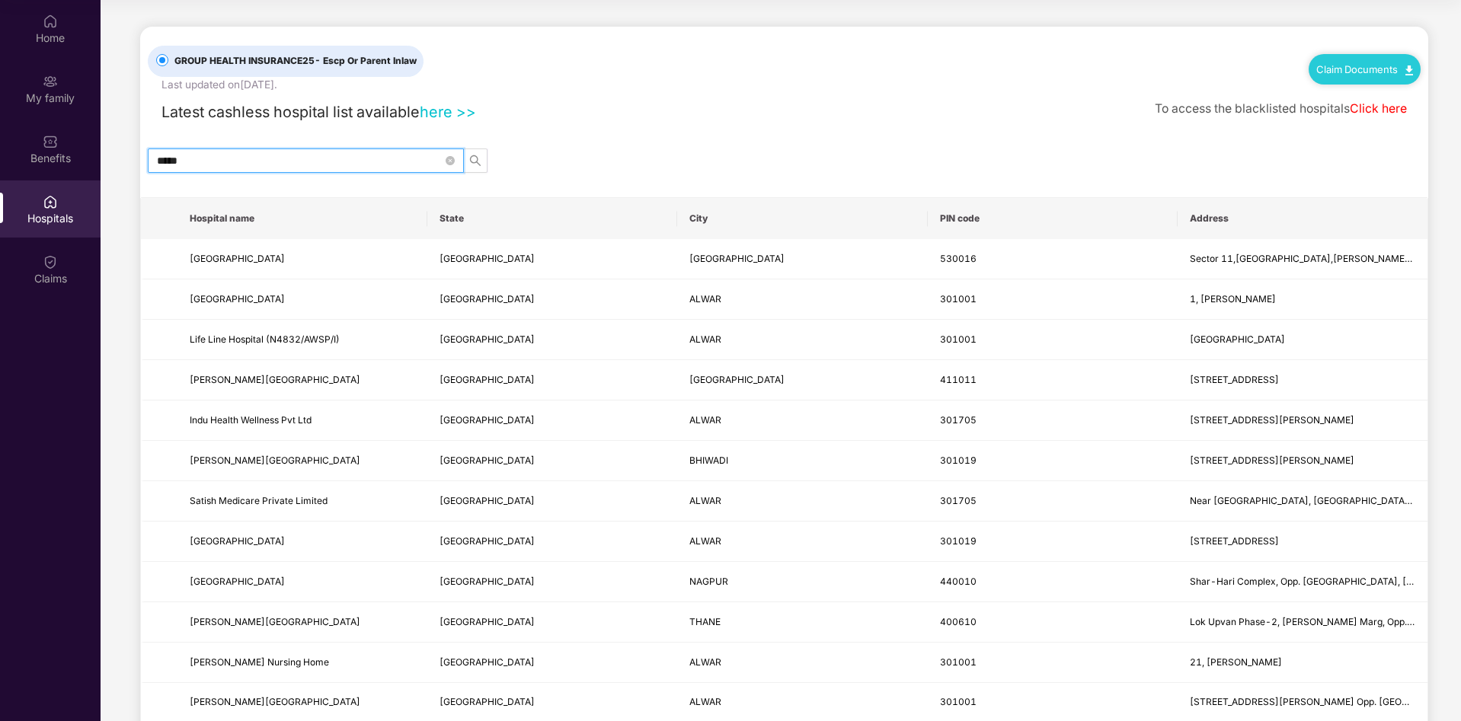
type input "*****"
click at [471, 159] on icon "search" at bounding box center [475, 160] width 11 height 11
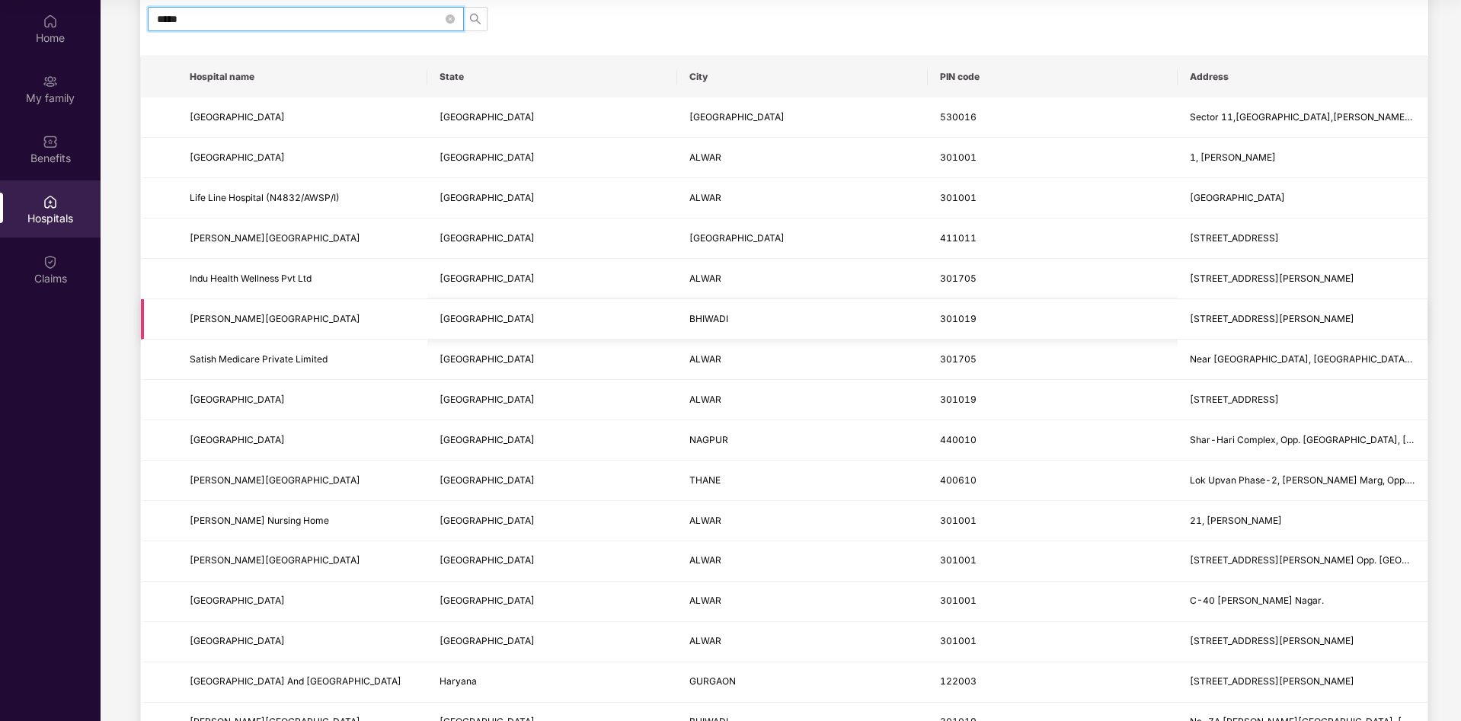
scroll to position [152, 0]
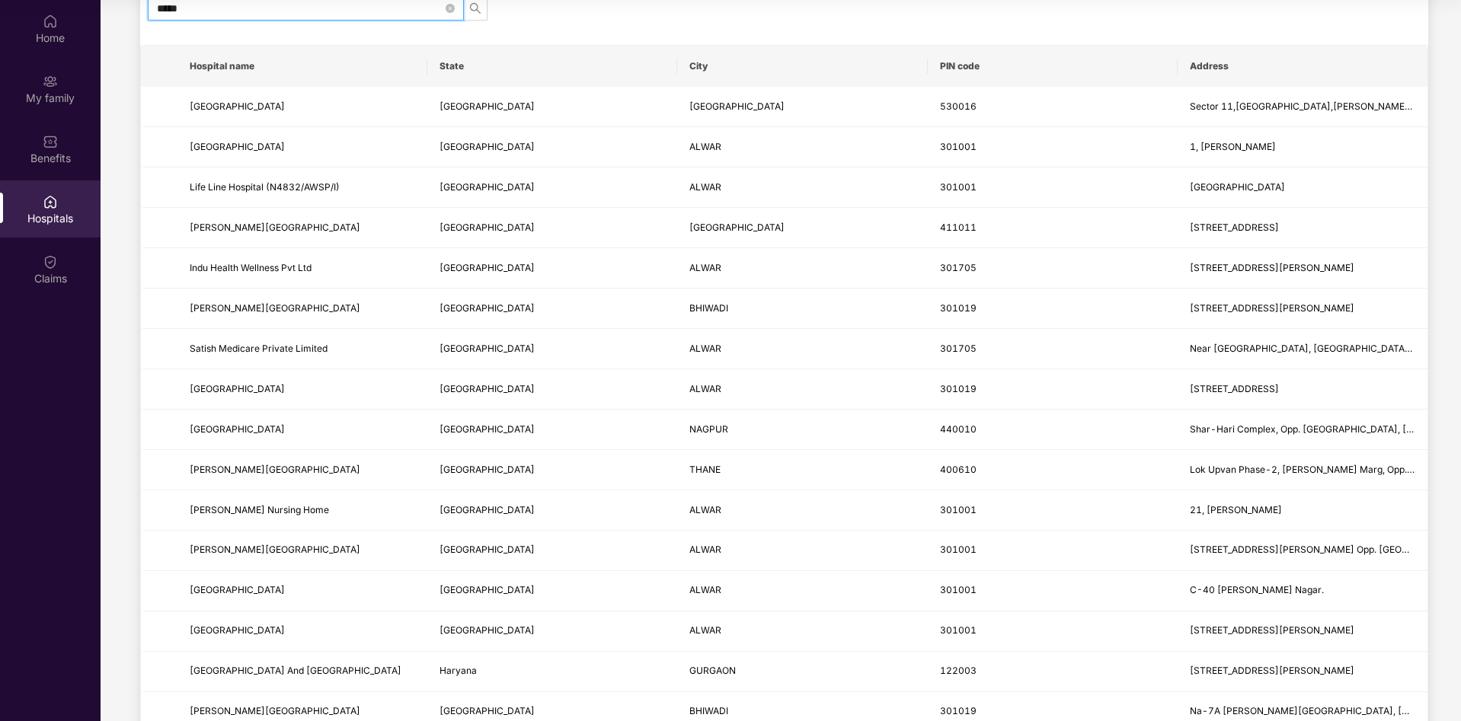
click at [958, 70] on th "PIN code" at bounding box center [1053, 66] width 250 height 41
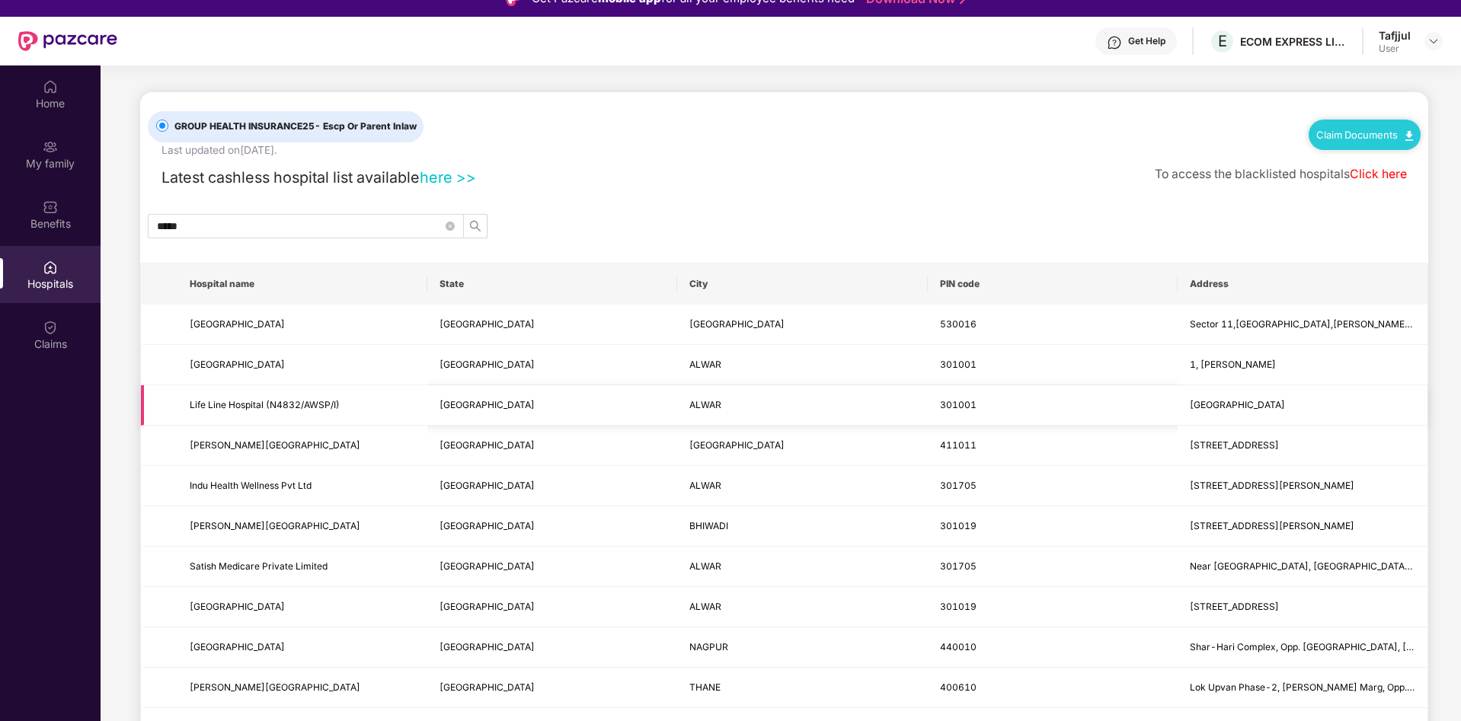
scroll to position [0, 0]
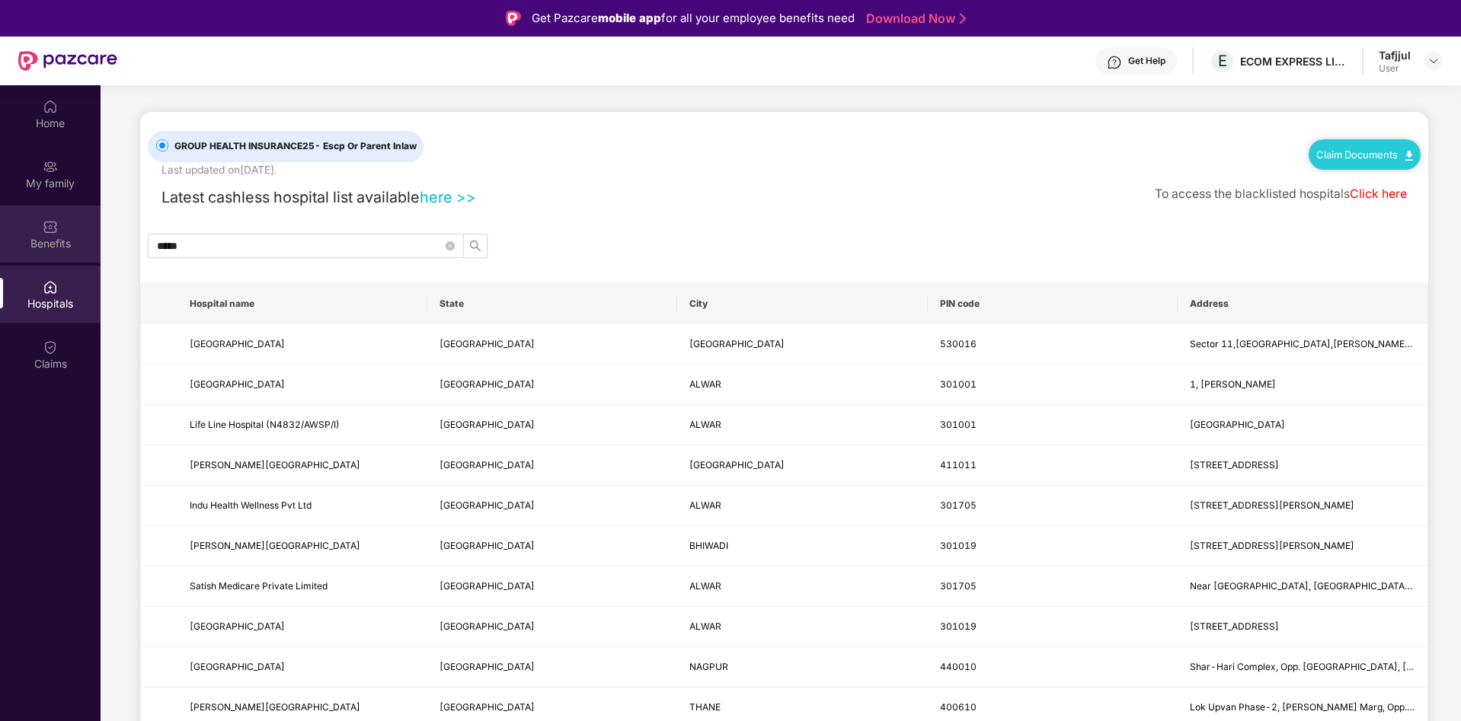
click at [65, 225] on div "Benefits" at bounding box center [50, 234] width 101 height 57
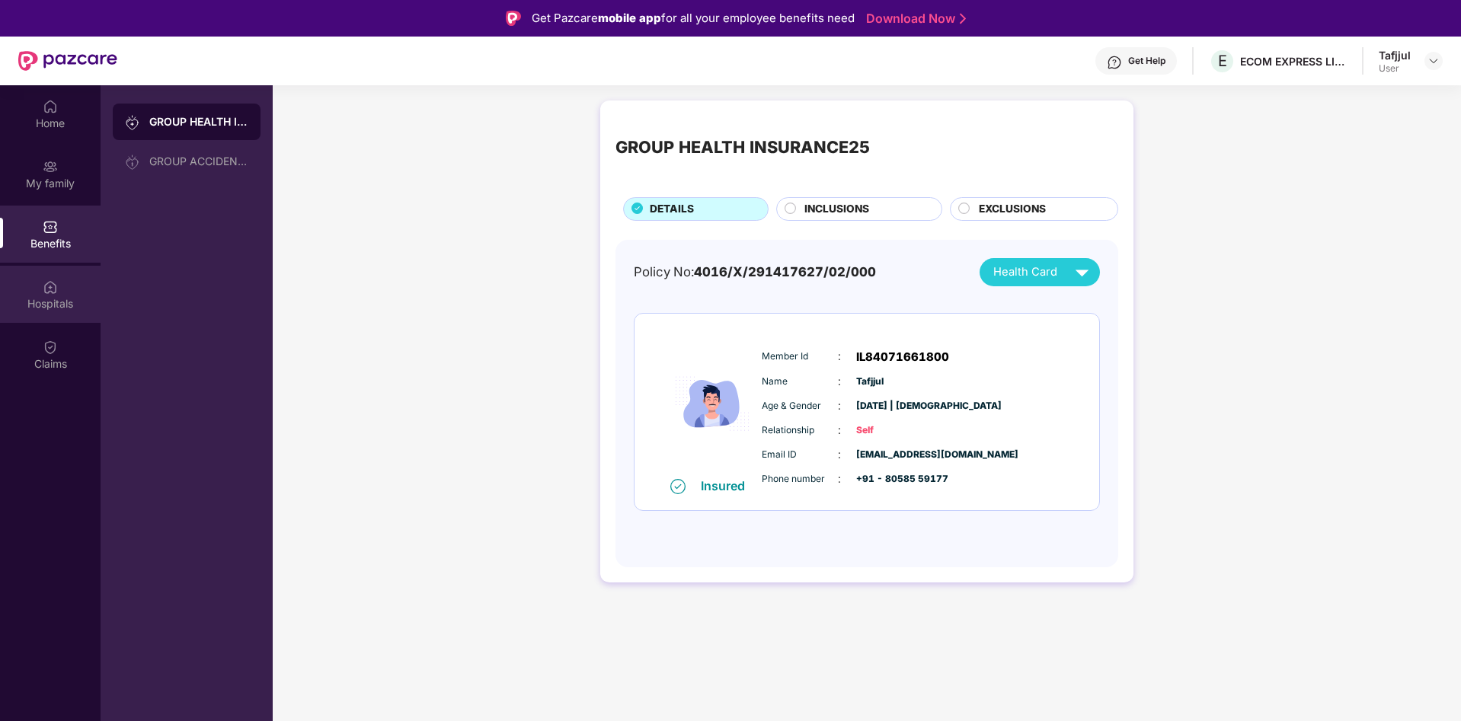
click at [35, 300] on div "Hospitals" at bounding box center [50, 303] width 101 height 15
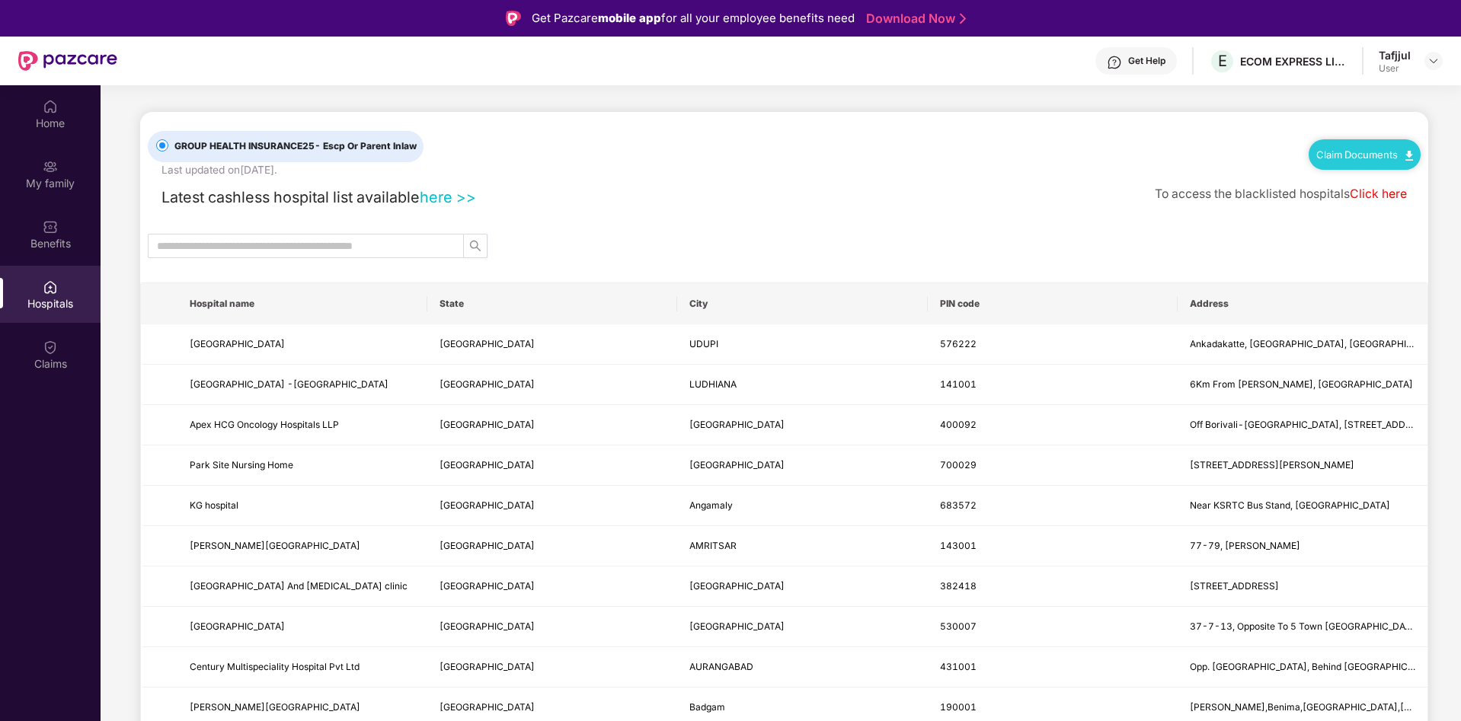
click at [453, 207] on div "Latest cashless hospital list available here >>" at bounding box center [312, 198] width 328 height 24
click at [460, 195] on link "here >>" at bounding box center [448, 197] width 56 height 18
